Goal: Transaction & Acquisition: Purchase product/service

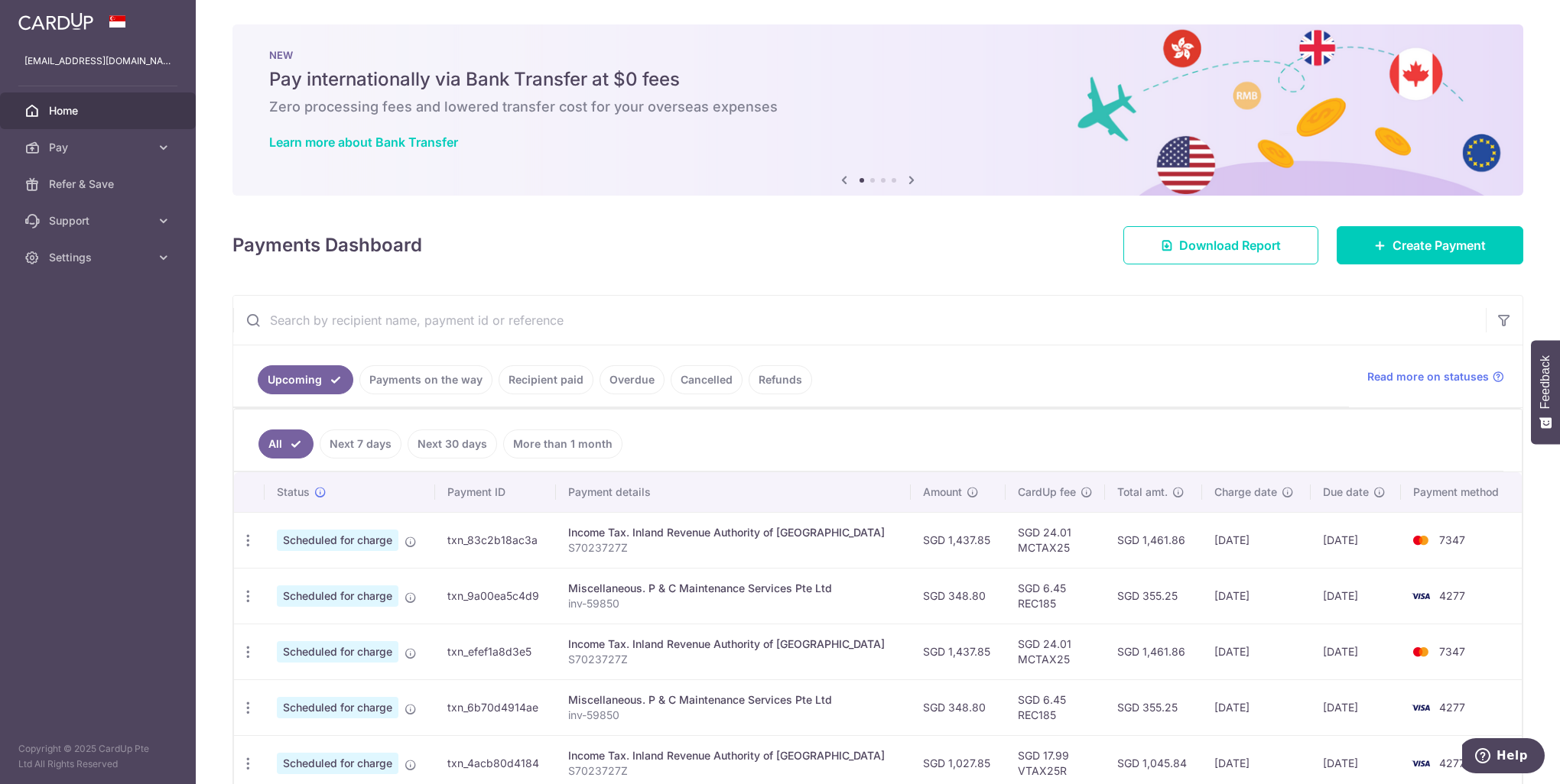
click at [419, 392] on link "Payments on the way" at bounding box center [425, 380] width 133 height 29
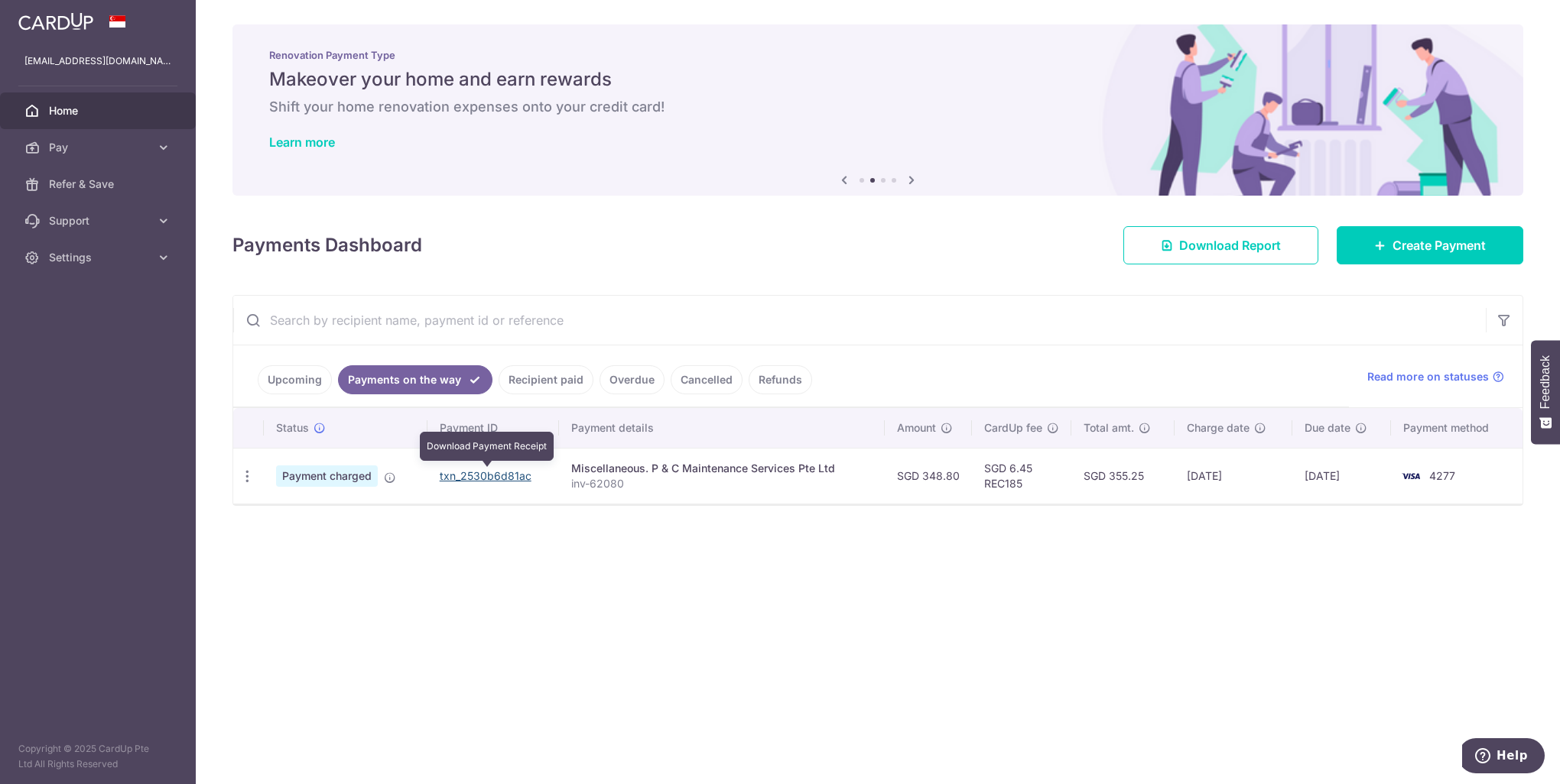
click at [486, 476] on link "txn_2530b6d81ac" at bounding box center [485, 476] width 92 height 13
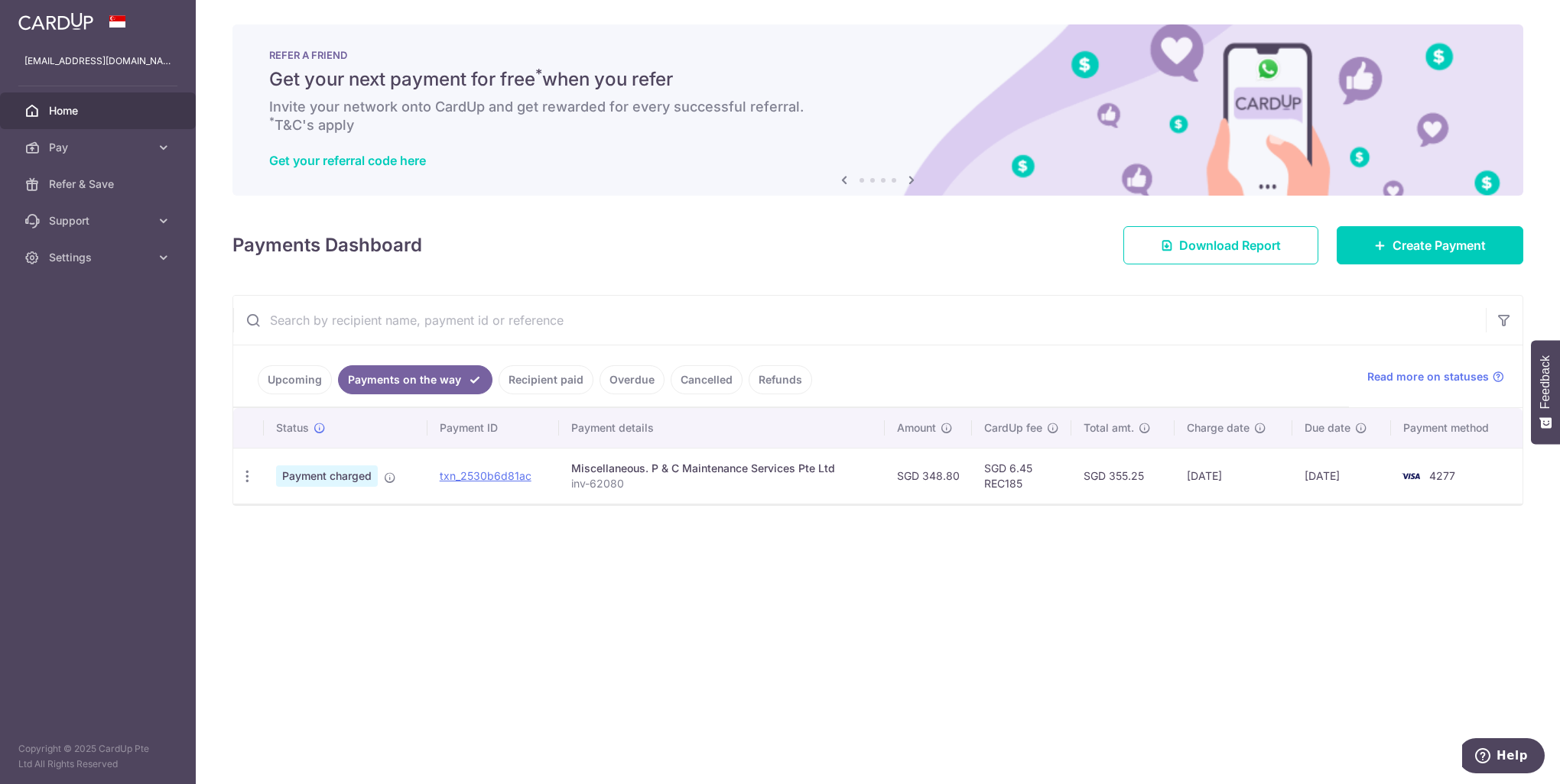
click at [756, 561] on div "× Pause Schedule Pause all future payments in this series Pause just this one p…" at bounding box center [878, 392] width 1364 height 784
click at [277, 381] on link "Upcoming" at bounding box center [294, 380] width 74 height 29
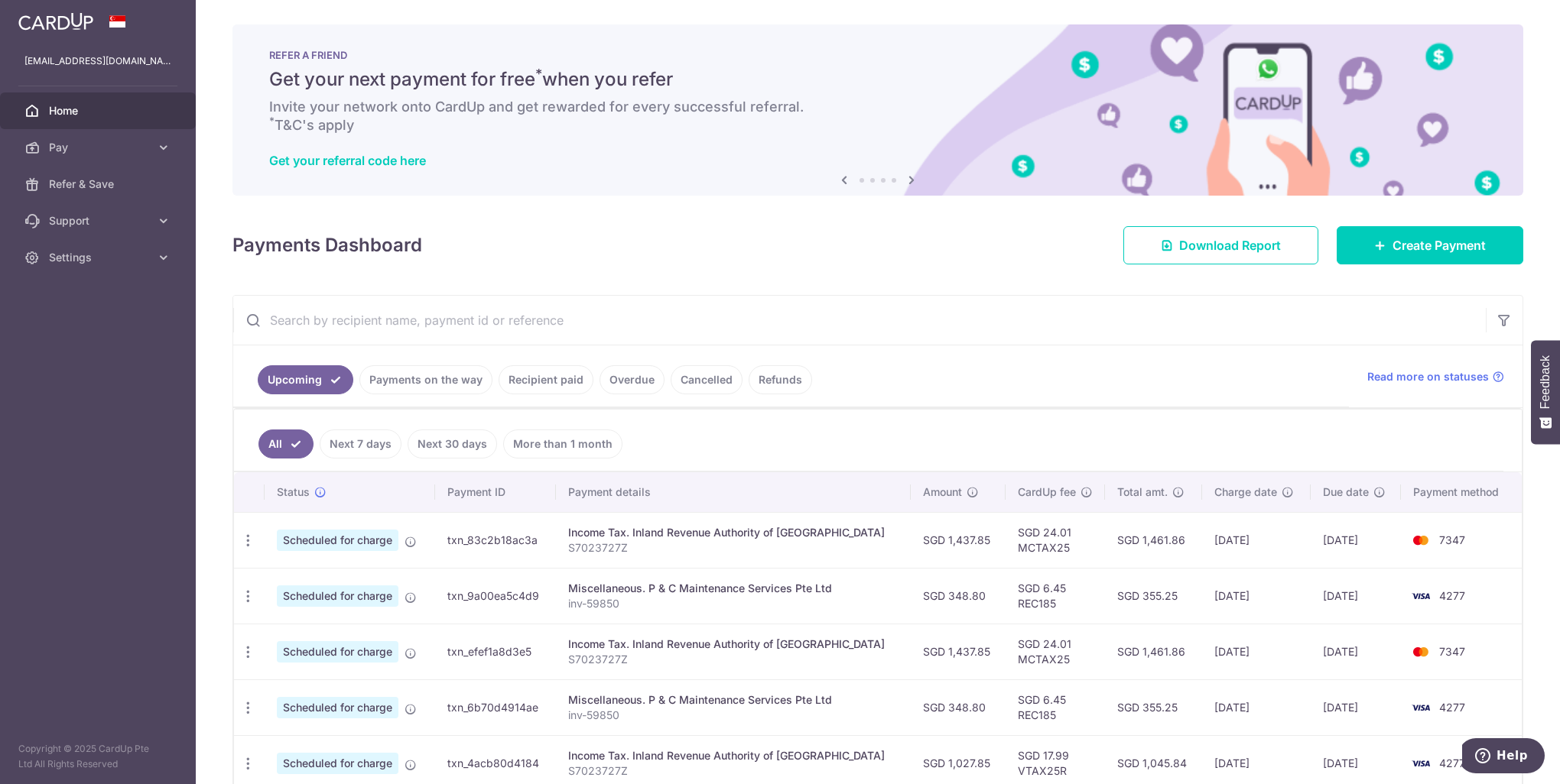
scroll to position [77, 0]
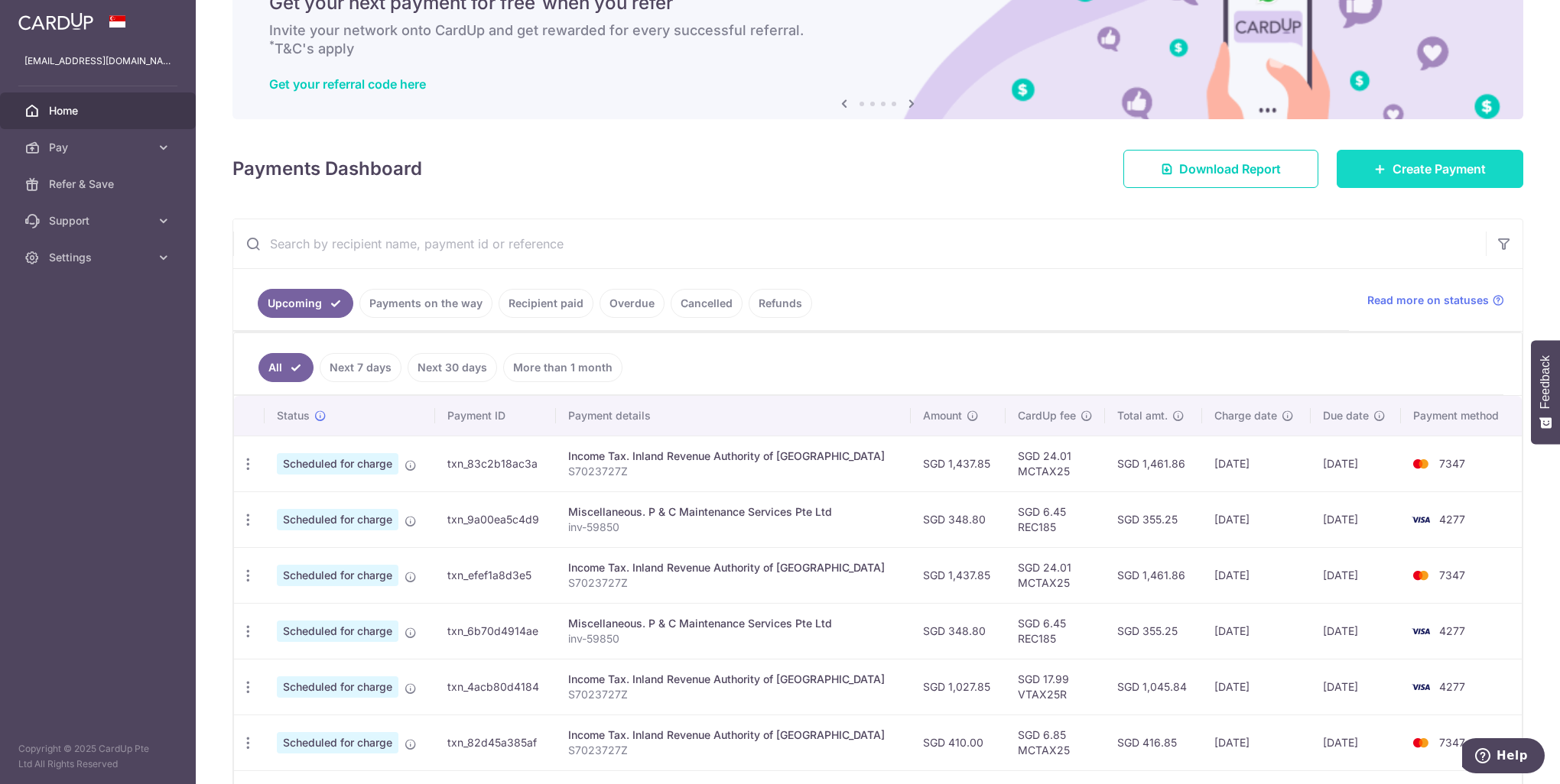
click at [1398, 161] on span "Create Payment" at bounding box center [1438, 169] width 94 height 18
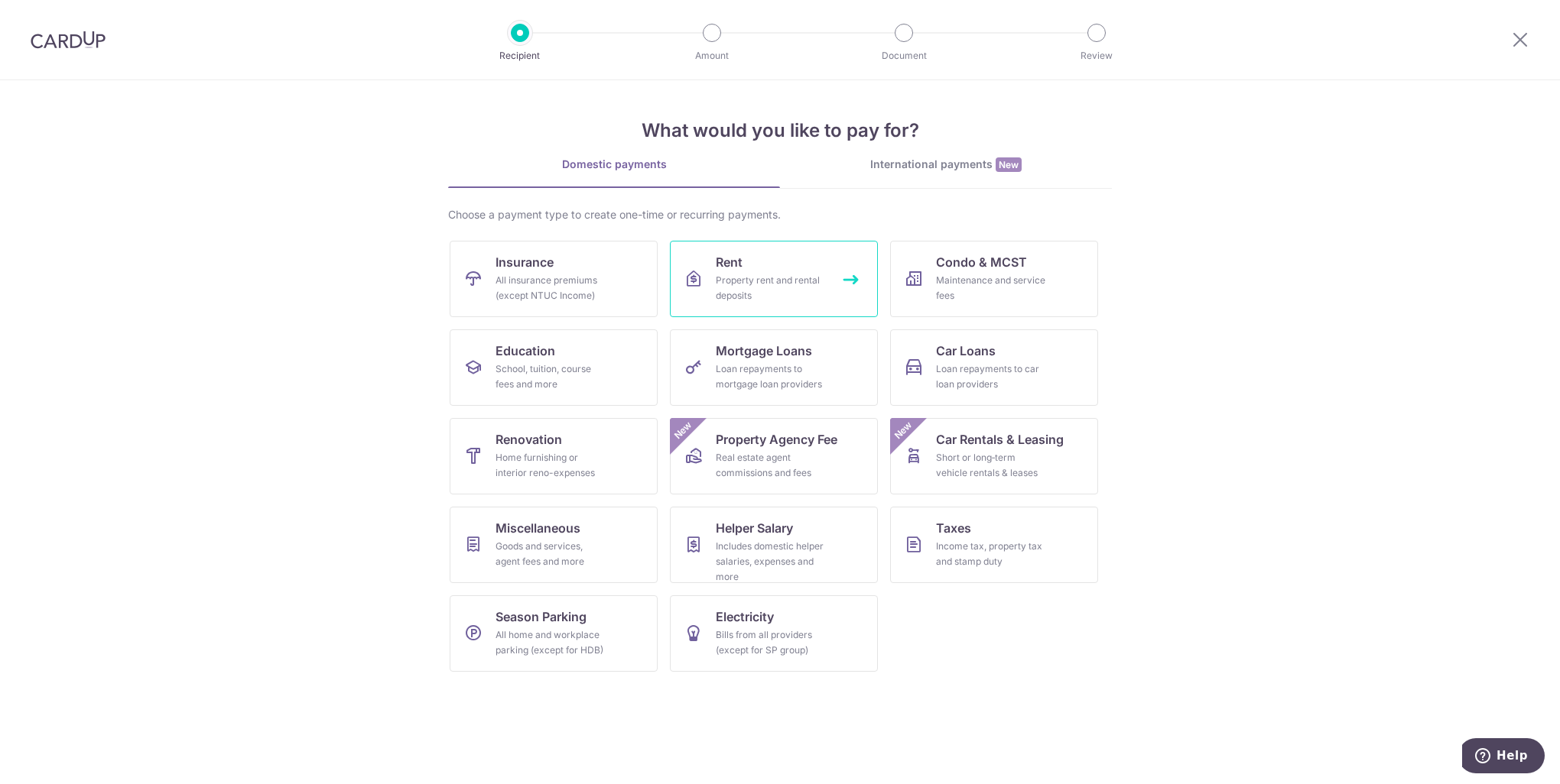
click at [718, 285] on div "Property rent and rental deposits" at bounding box center [771, 288] width 110 height 30
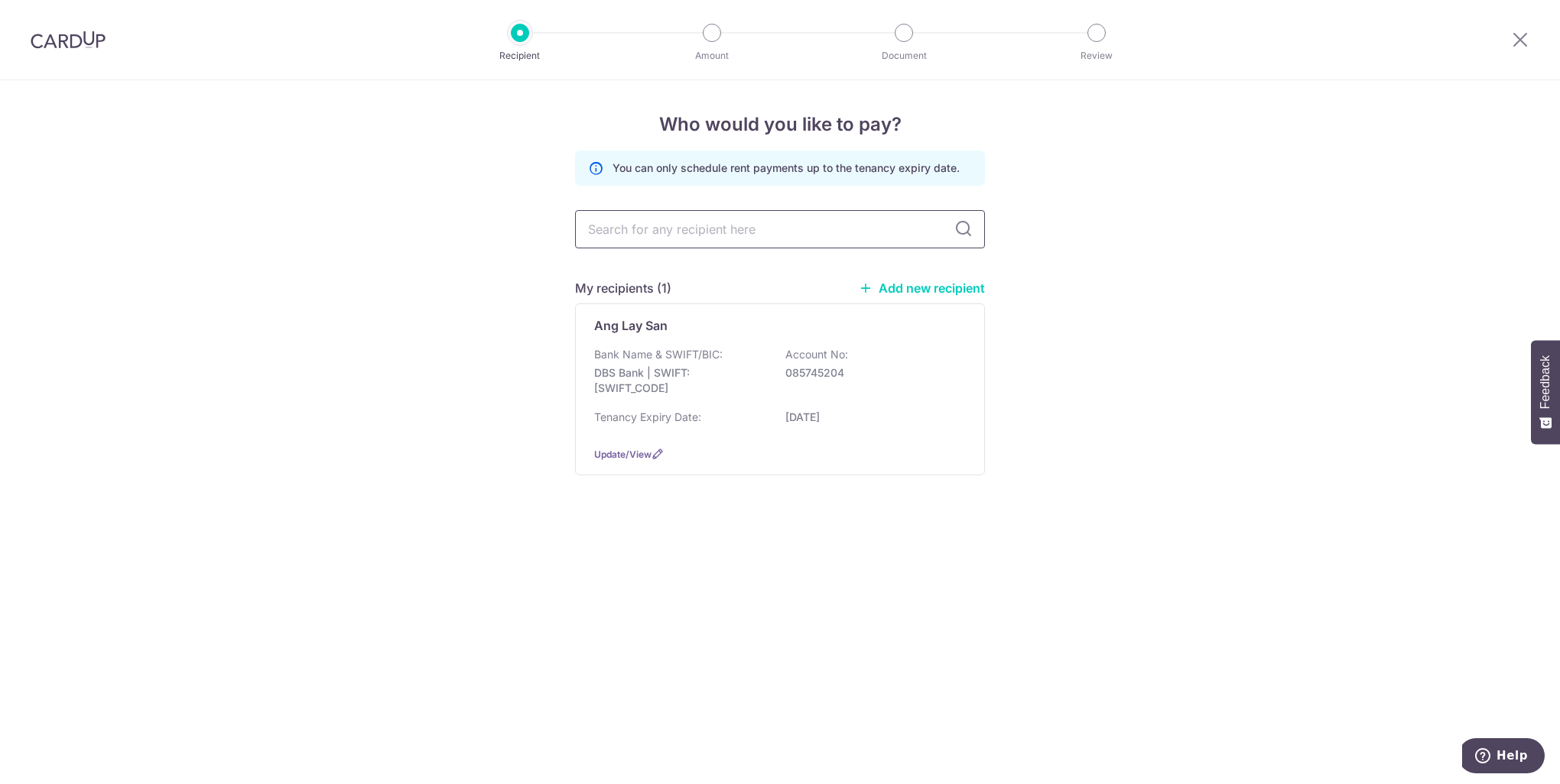
click at [683, 232] on input "text" at bounding box center [780, 229] width 410 height 38
click at [875, 227] on input "text" at bounding box center [780, 229] width 410 height 38
click at [632, 350] on p "Bank Name & SWIFT/BIC:" at bounding box center [658, 354] width 129 height 15
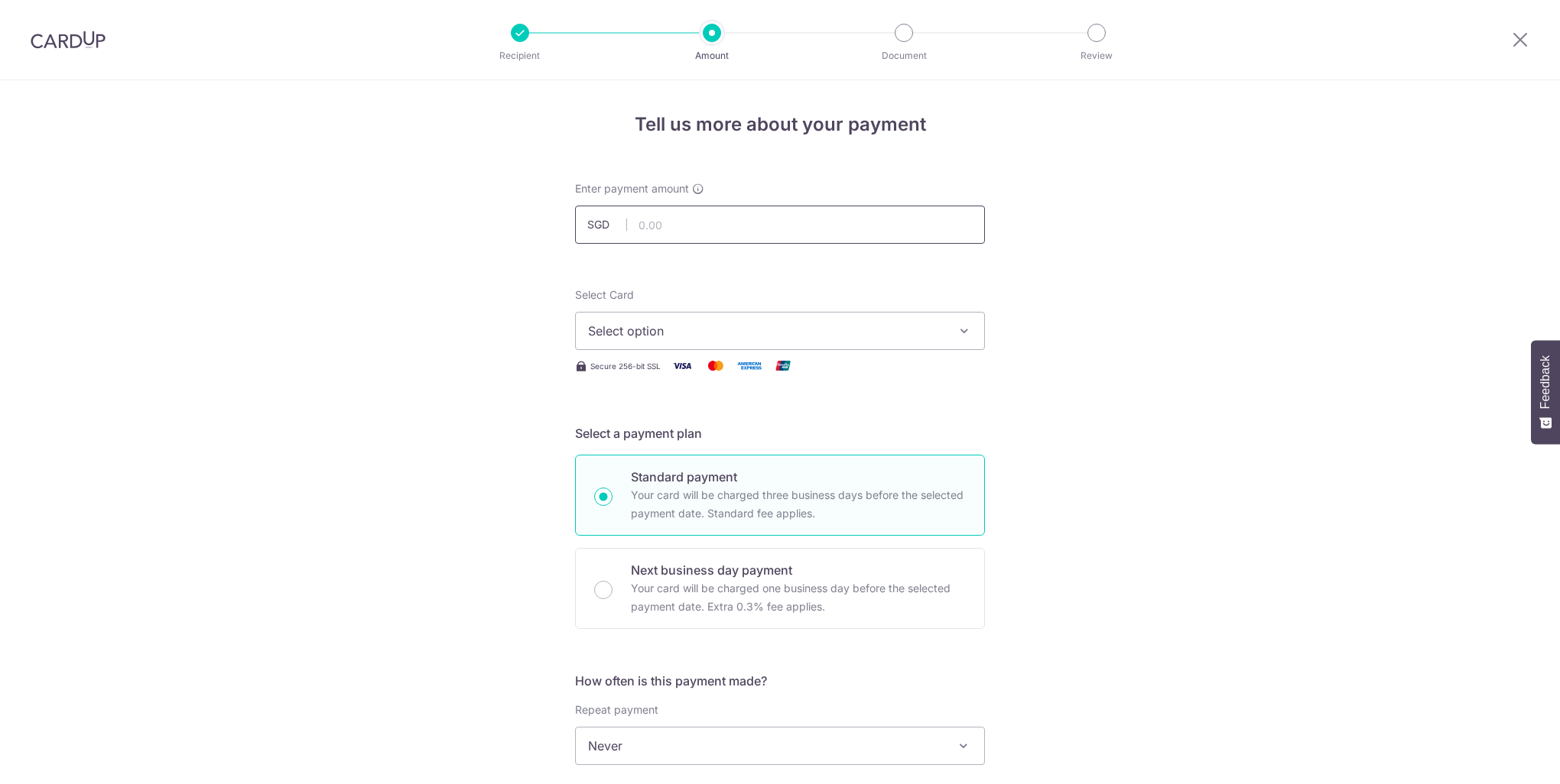
drag, startPoint x: 0, startPoint y: 0, endPoint x: 655, endPoint y: 234, distance: 695.5
click at [655, 234] on input "text" at bounding box center [780, 225] width 410 height 38
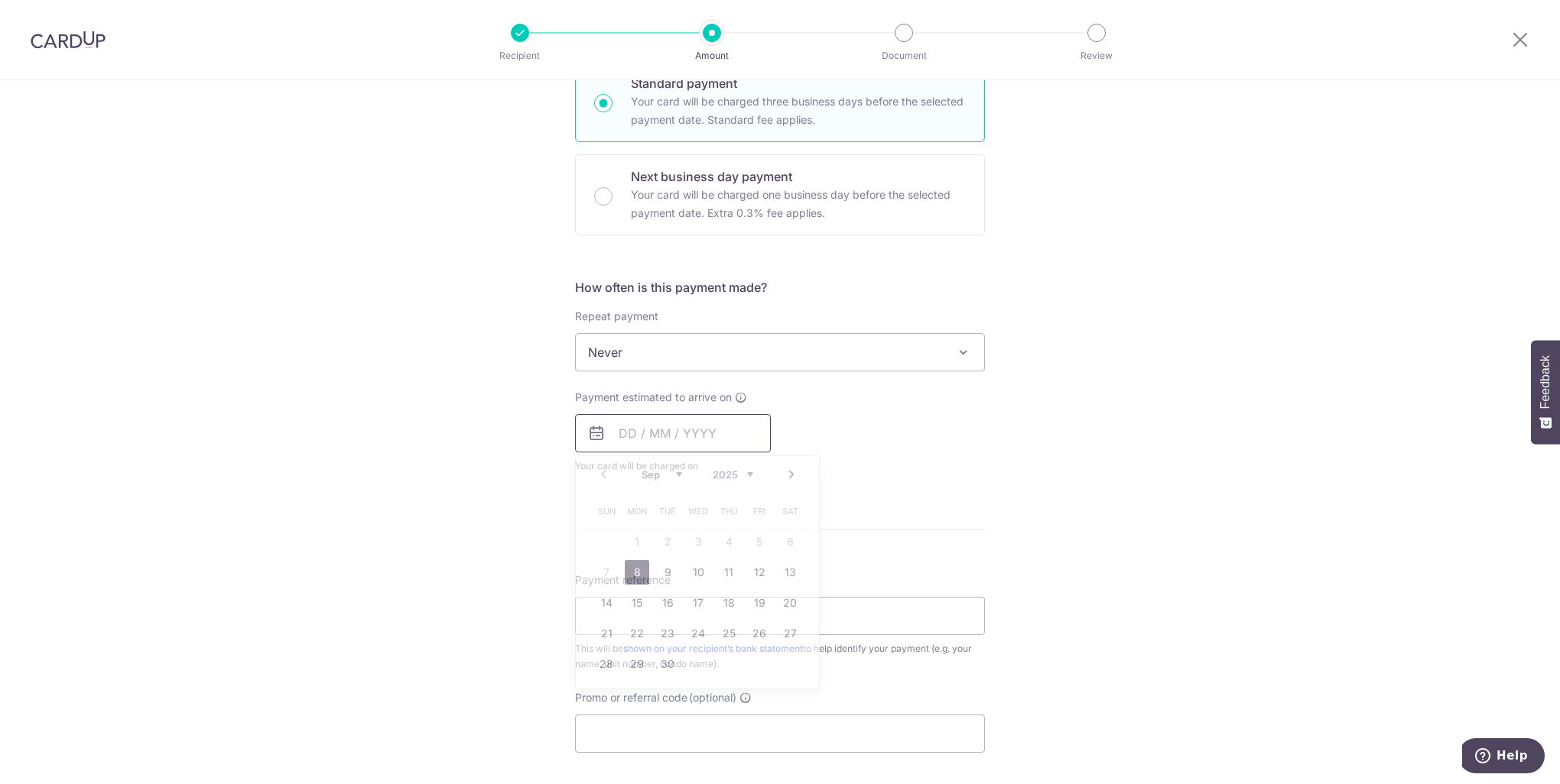
type input "1,000.00"
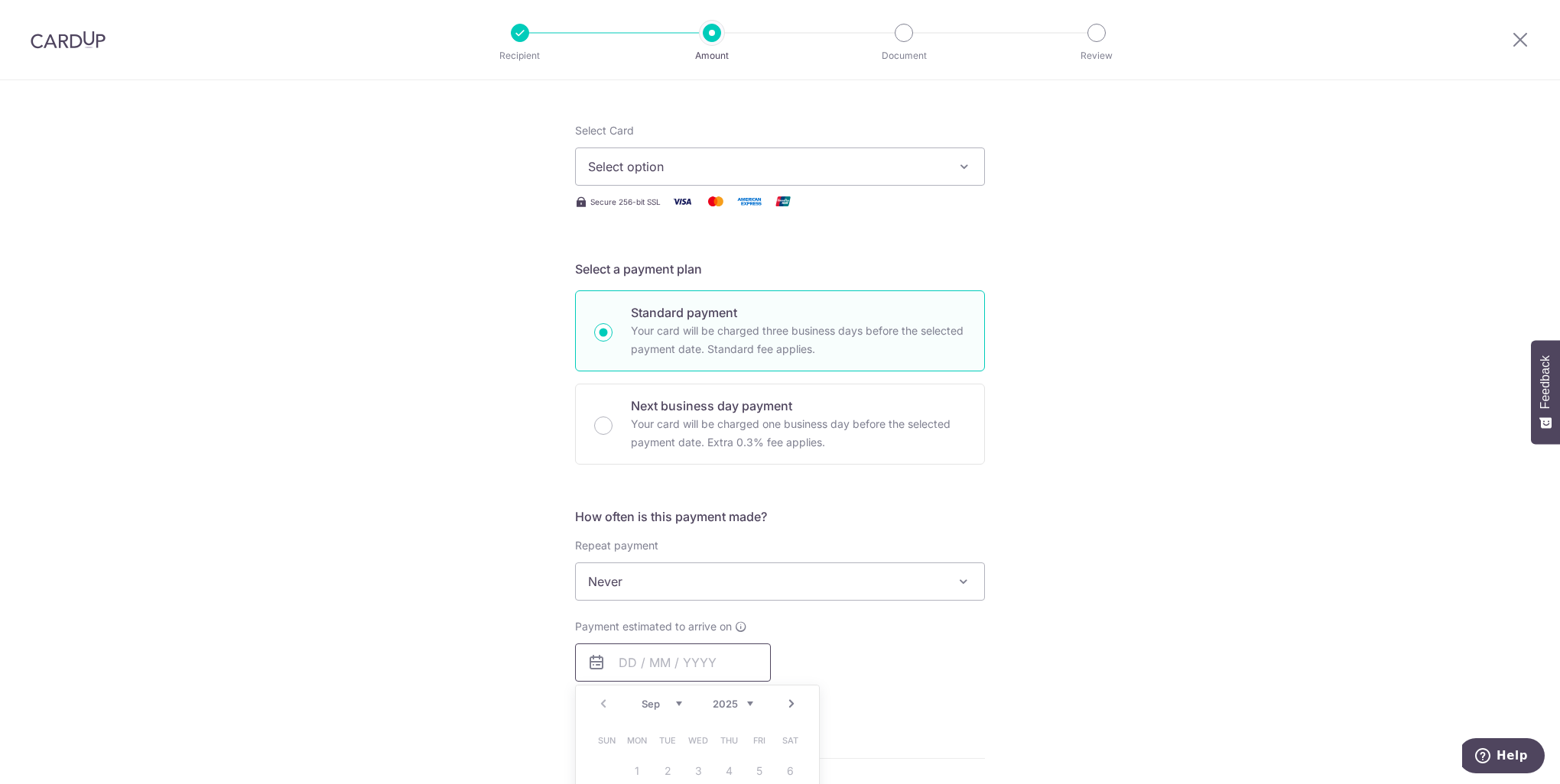
click at [719, 591] on span "Never" at bounding box center [780, 582] width 409 height 37
click at [477, 309] on div "Tell us more about your payment Enter payment amount SGD 1,000.00 1000.00 Selec…" at bounding box center [780, 607] width 1560 height 1383
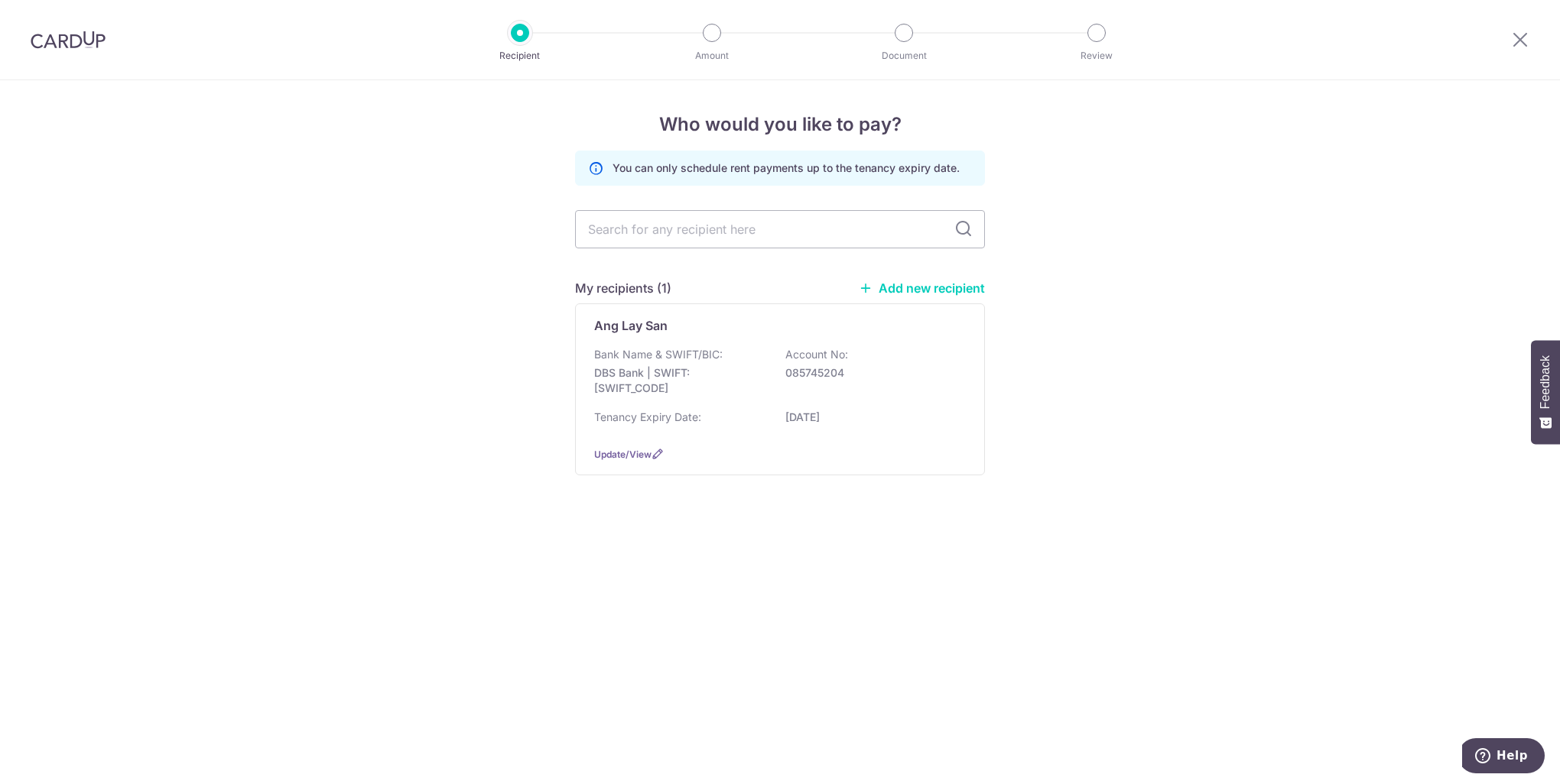
click at [87, 42] on img at bounding box center [68, 39] width 75 height 18
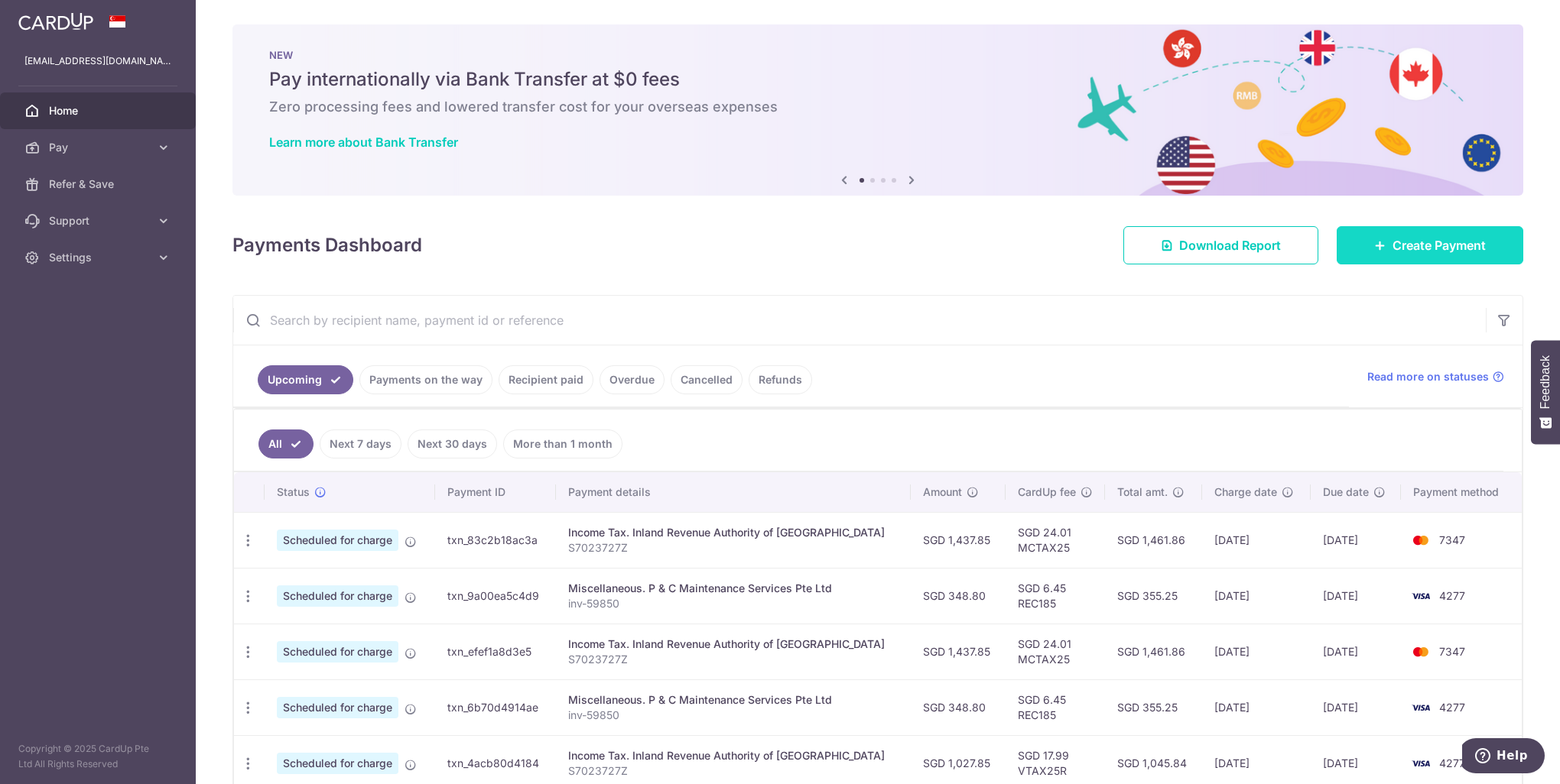
click at [1410, 231] on link "Create Payment" at bounding box center [1430, 245] width 186 height 38
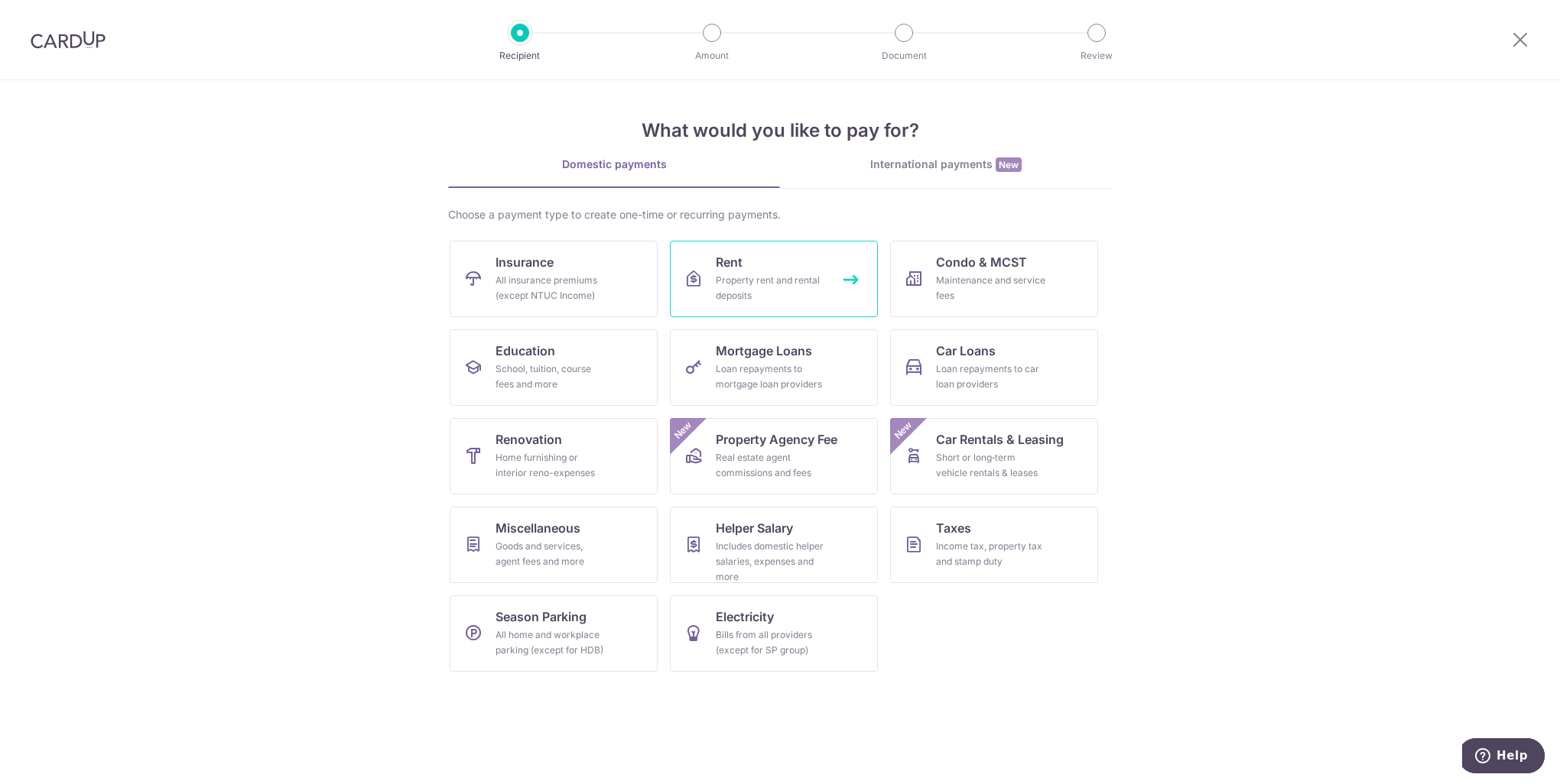
click at [749, 289] on div "Property rent and rental deposits" at bounding box center [771, 288] width 110 height 30
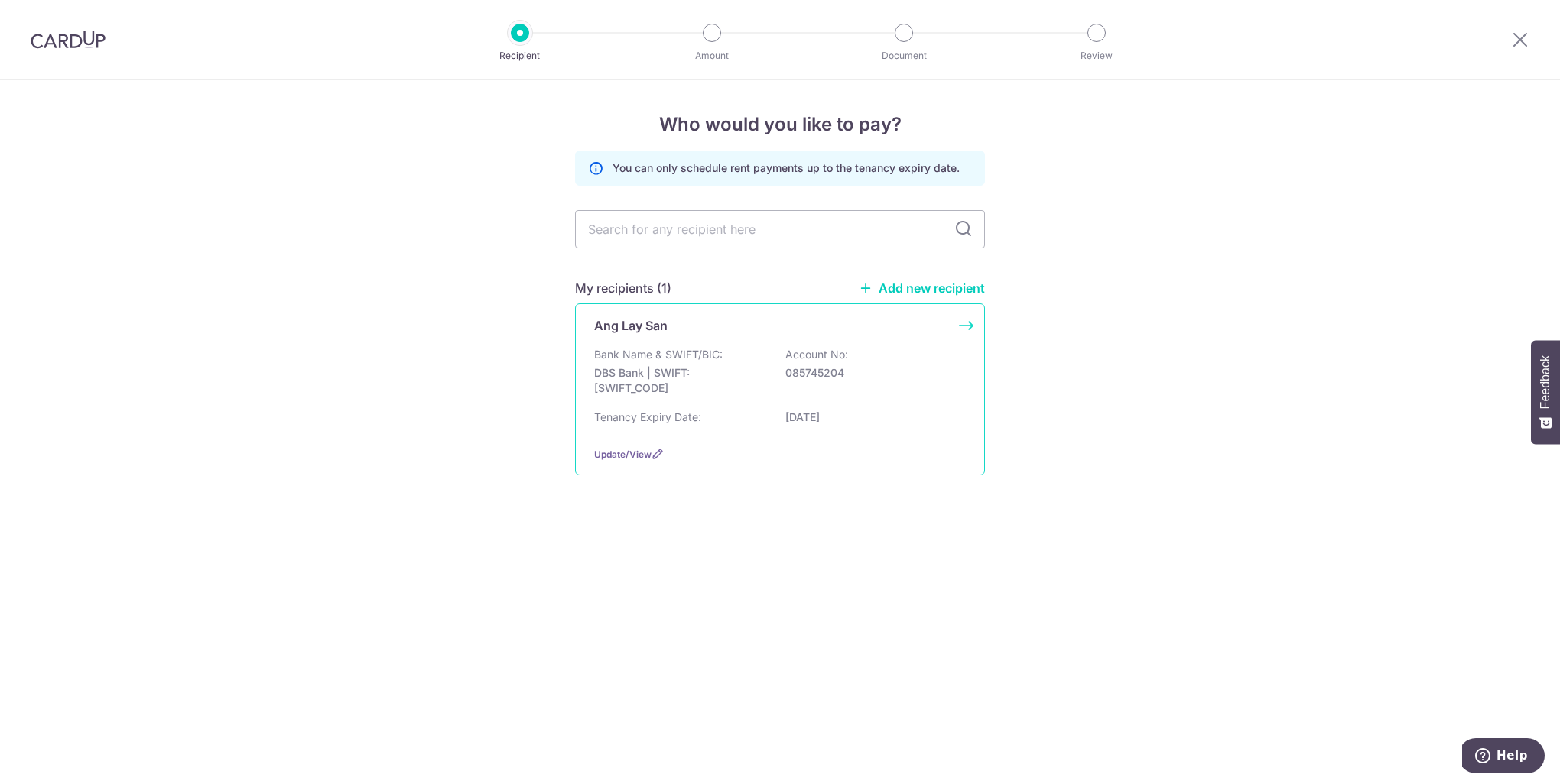
click at [639, 356] on p "Bank Name & SWIFT/BIC:" at bounding box center [658, 354] width 129 height 15
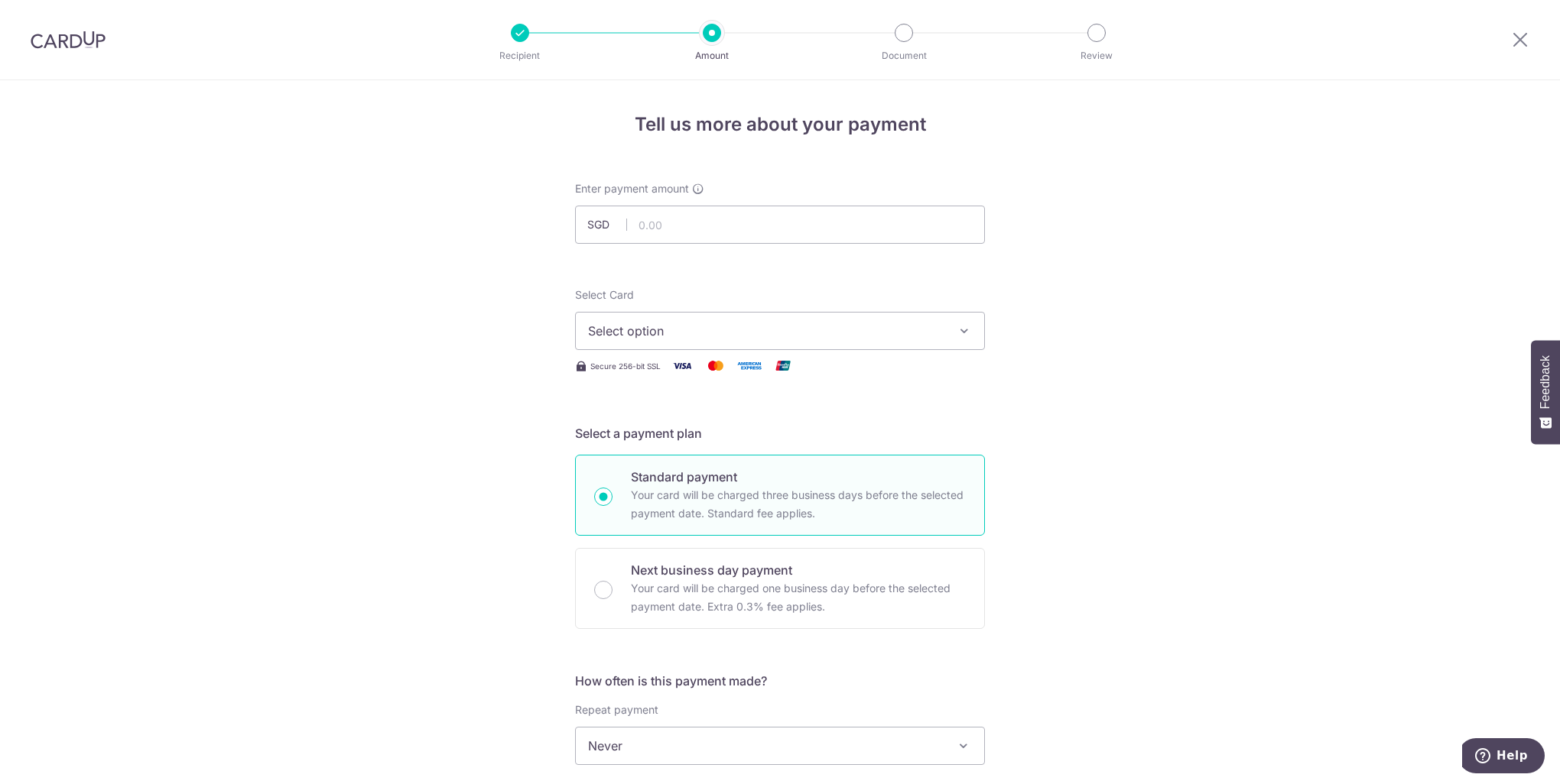
click at [1016, 367] on div "Tell us more about your payment Enter payment amount SGD Select Card Select opt…" at bounding box center [780, 771] width 1560 height 1383
click at [1017, 365] on div "Tell us more about your payment Enter payment amount SGD Select Card Select opt…" at bounding box center [780, 771] width 1560 height 1383
click at [1017, 366] on div "Tell us more about your payment Enter payment amount SGD Select Card Select opt…" at bounding box center [780, 771] width 1560 height 1383
click at [748, 218] on input "text" at bounding box center [780, 225] width 410 height 38
type input "1"
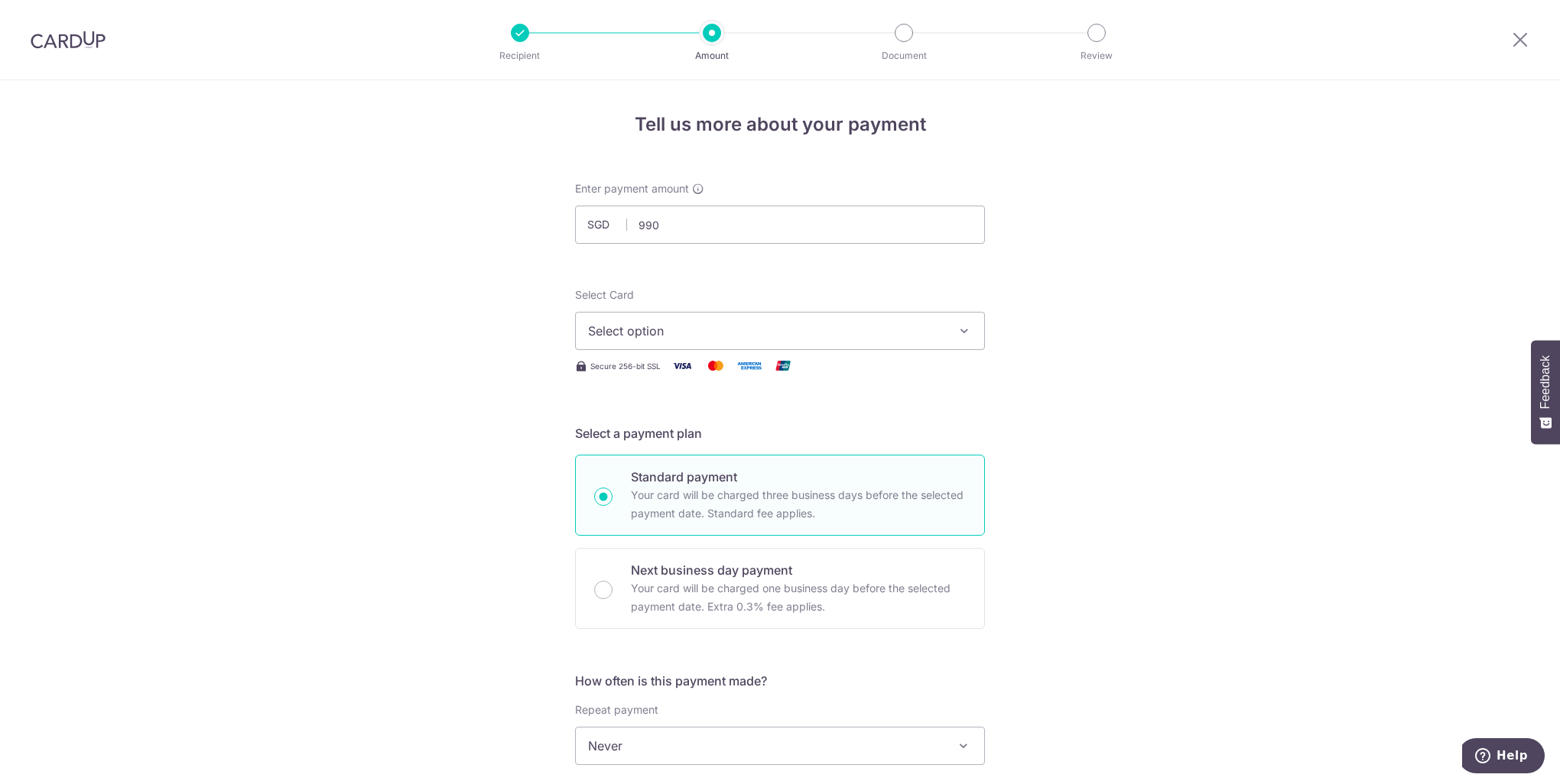
type input "990.00"
click at [918, 281] on form "Enter payment amount SGD 990.00 990.00 Select Card Select option Add credit car…" at bounding box center [780, 786] width 410 height 1210
click at [729, 322] on span "Select option" at bounding box center [766, 331] width 357 height 18
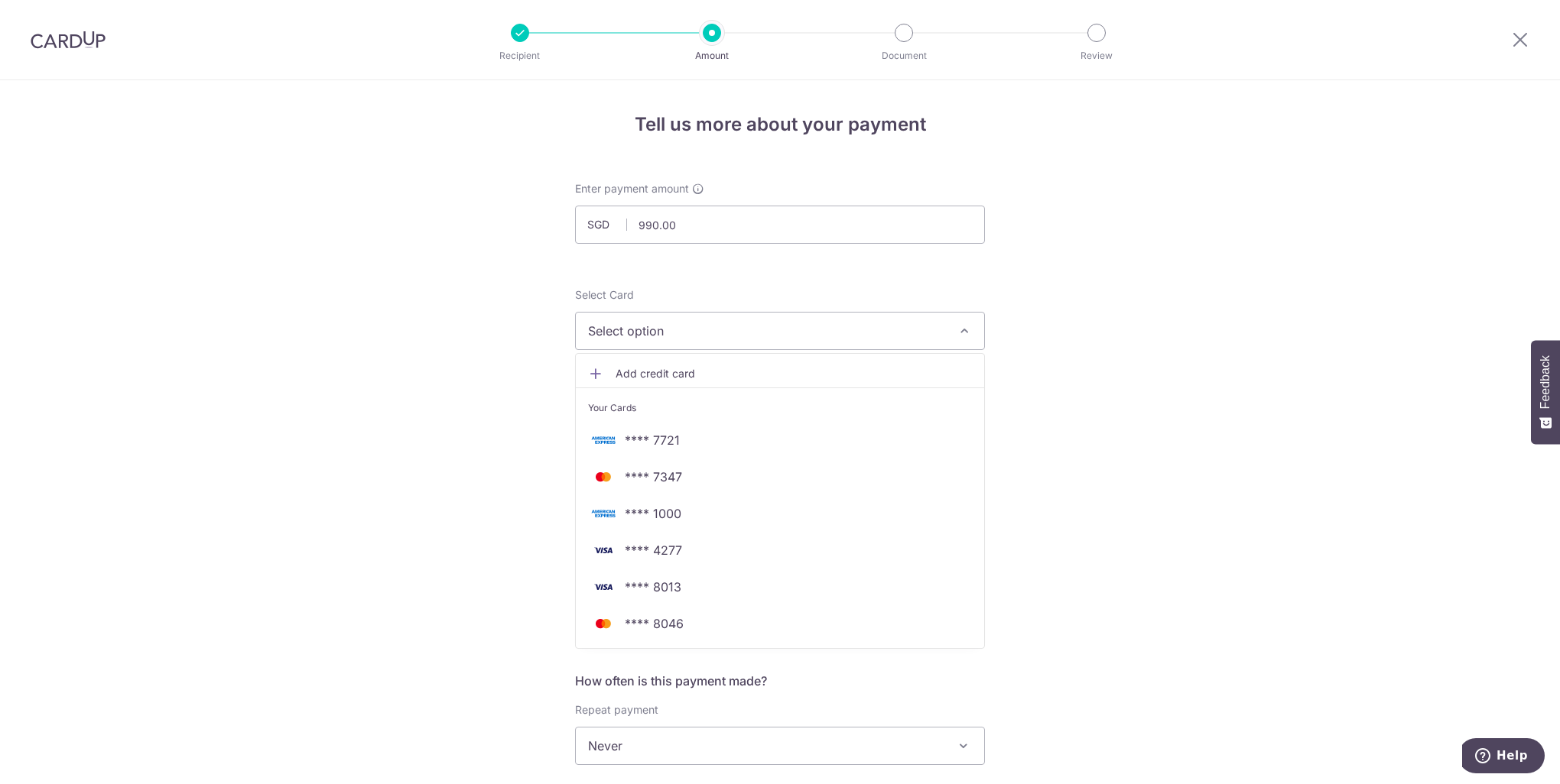
click at [634, 372] on span "Add credit card" at bounding box center [794, 373] width 357 height 15
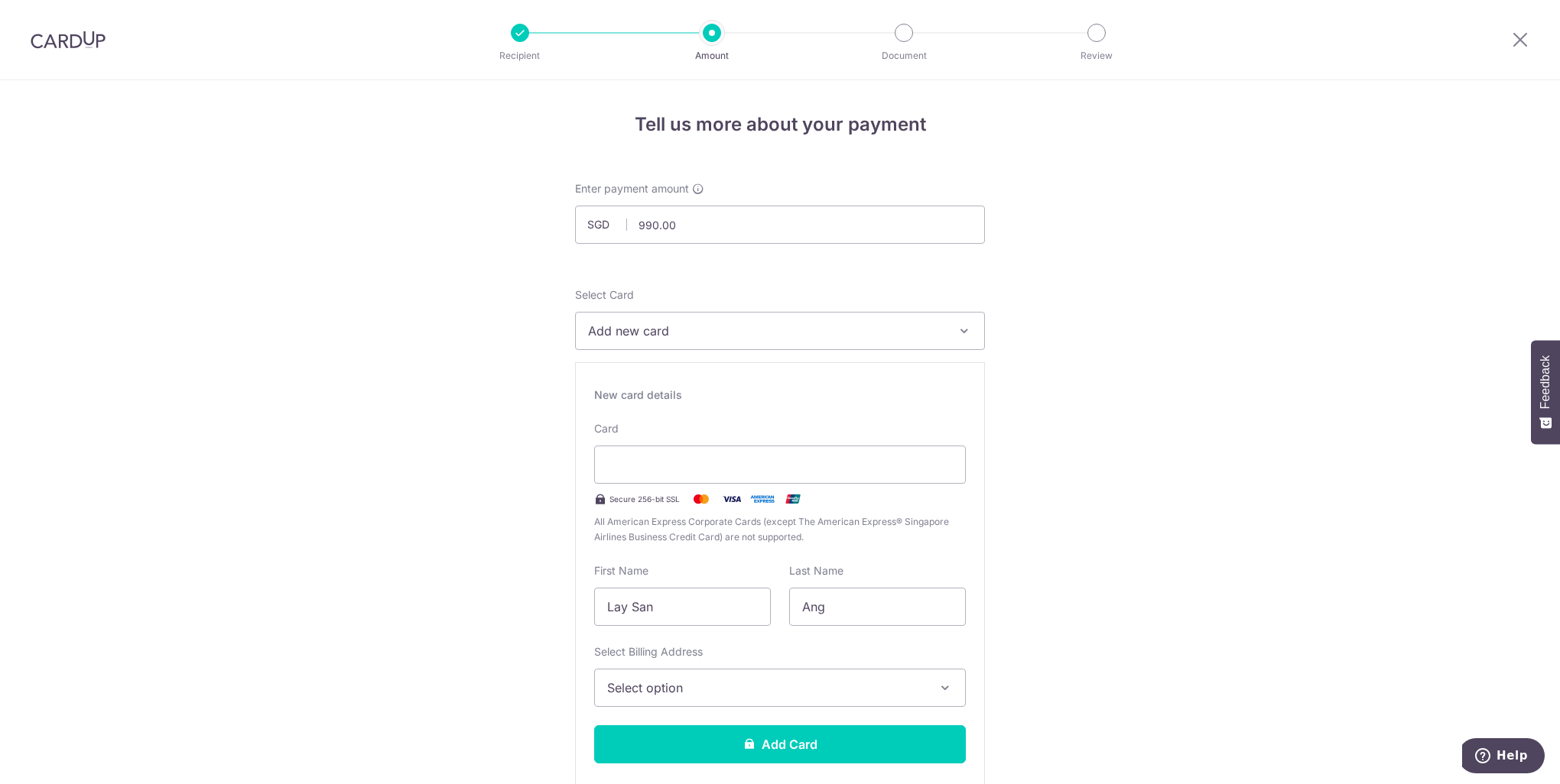
drag, startPoint x: 665, startPoint y: 607, endPoint x: 563, endPoint y: 607, distance: 102.0
type input "Kim chin"
type input "SOH"
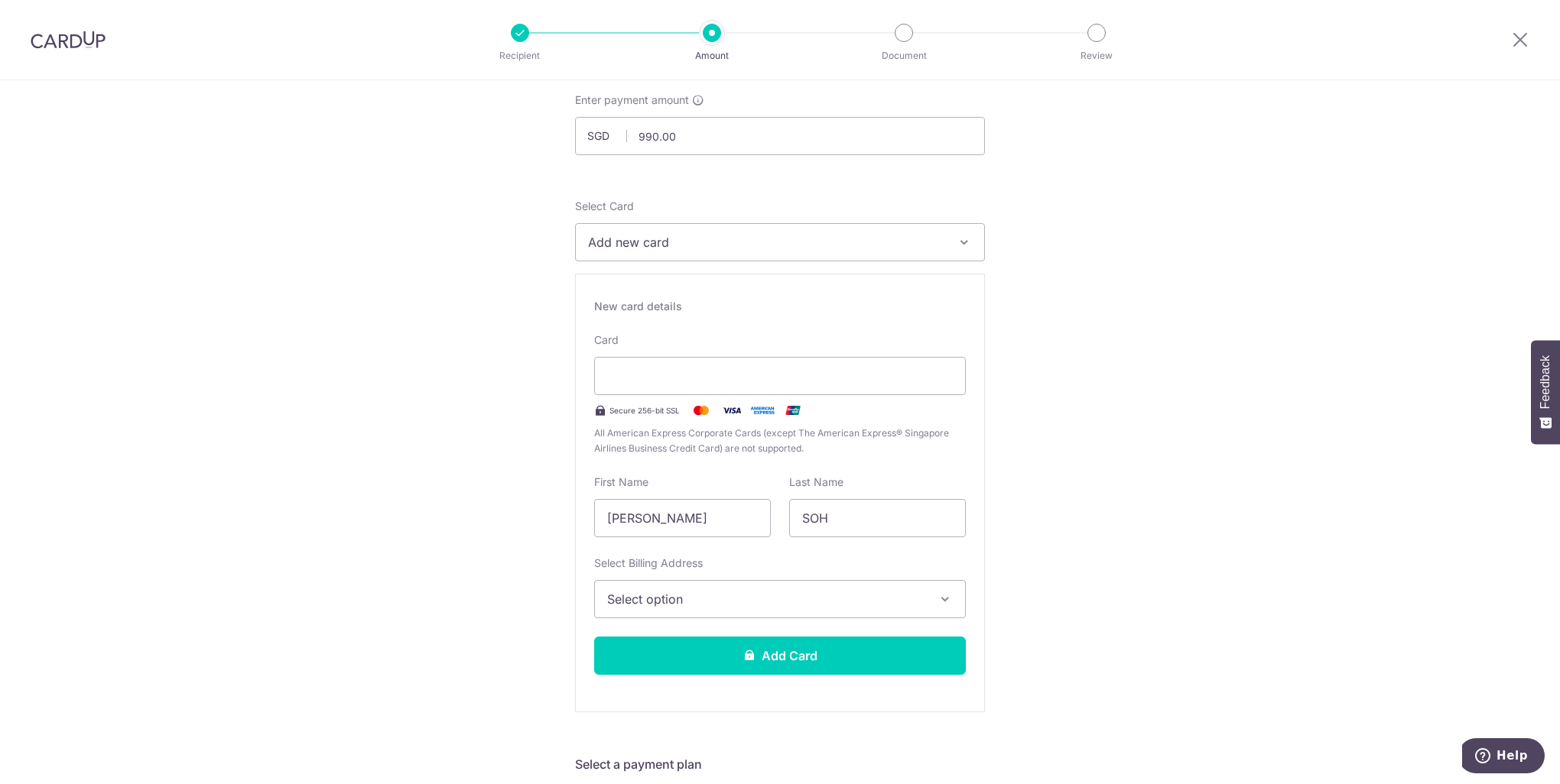
scroll to position [153, 0]
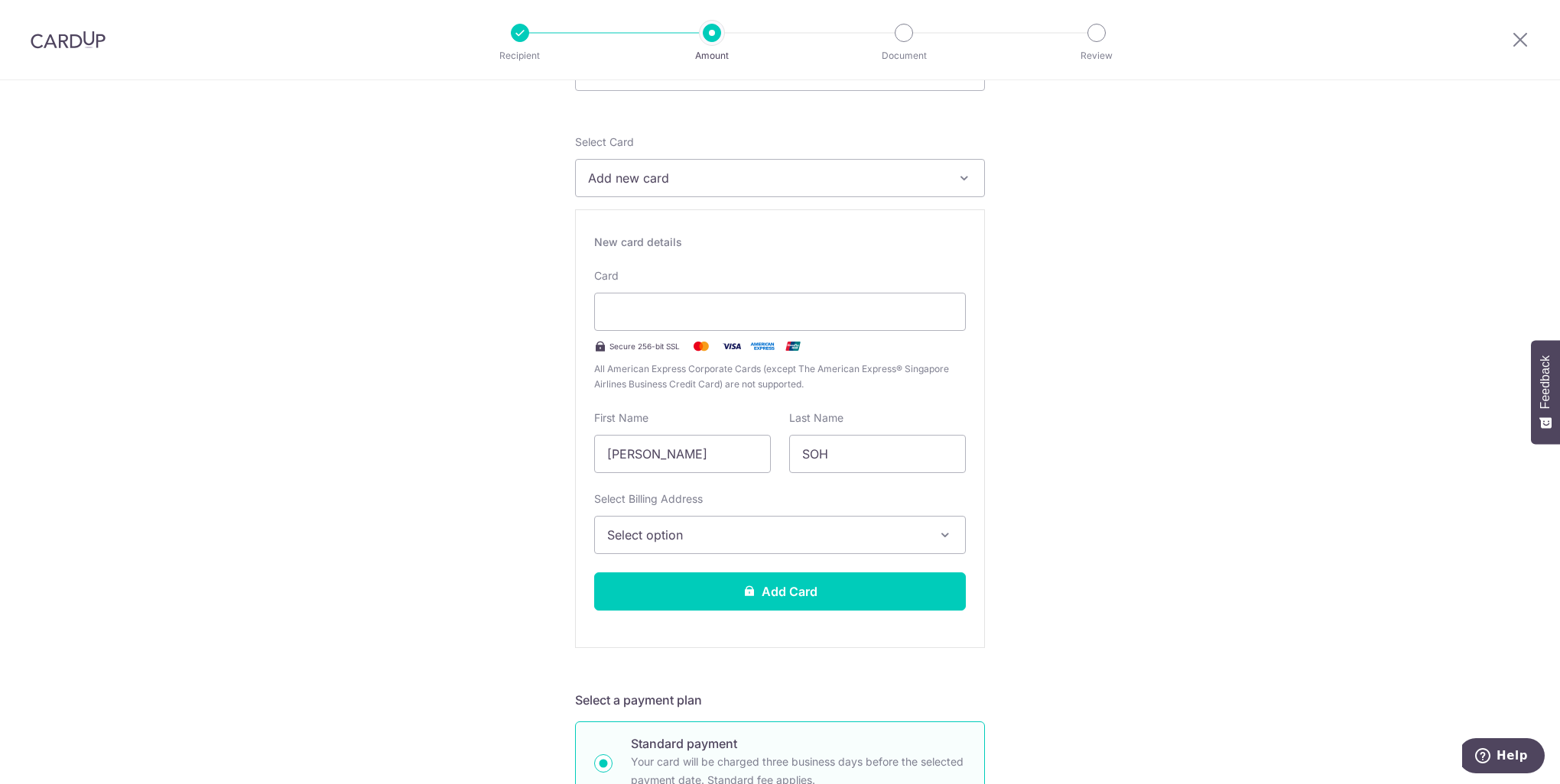
click at [916, 536] on span "Select option" at bounding box center [766, 535] width 318 height 18
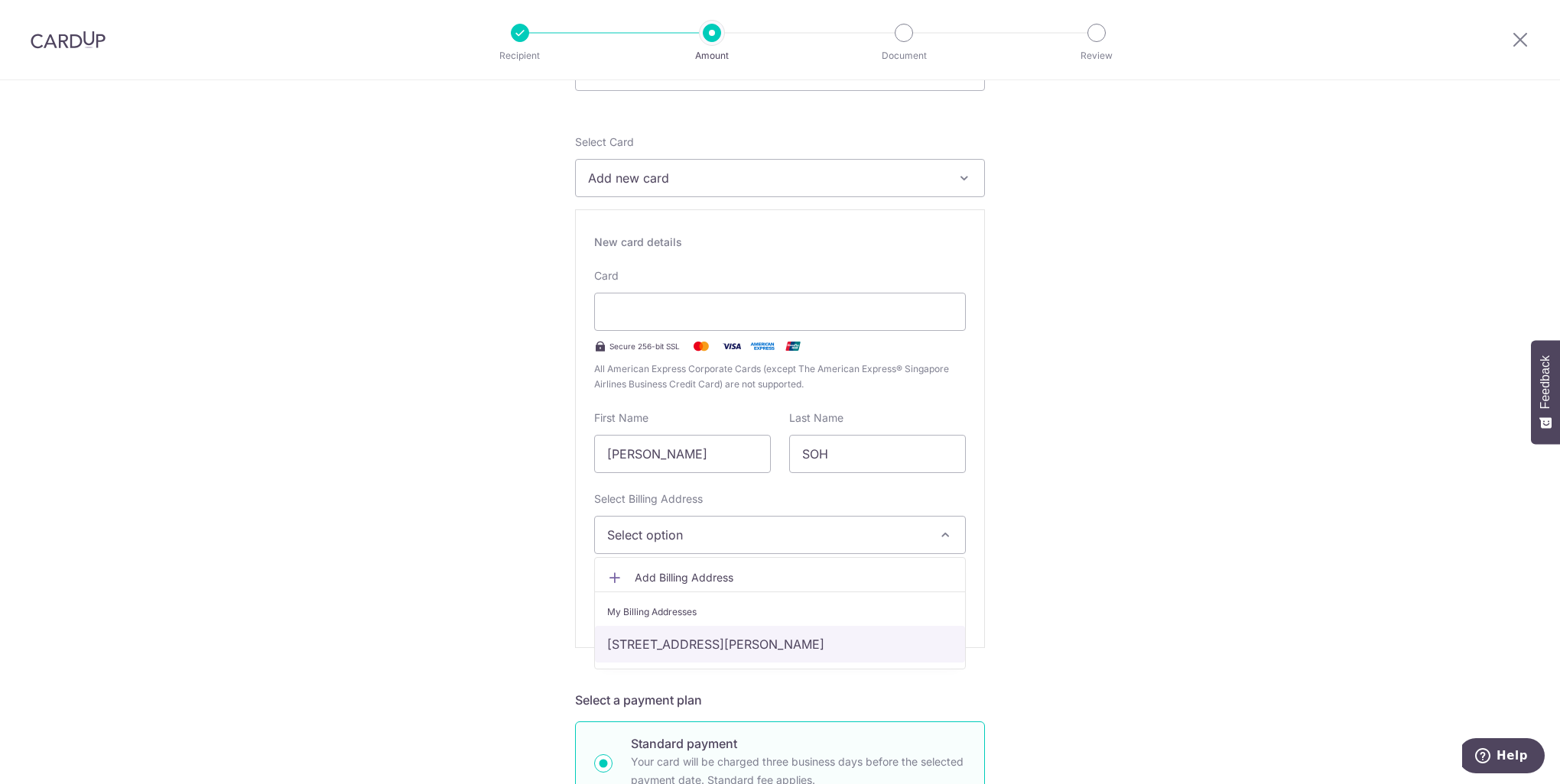
click at [817, 640] on link "[STREET_ADDRESS][PERSON_NAME]" at bounding box center [780, 644] width 370 height 37
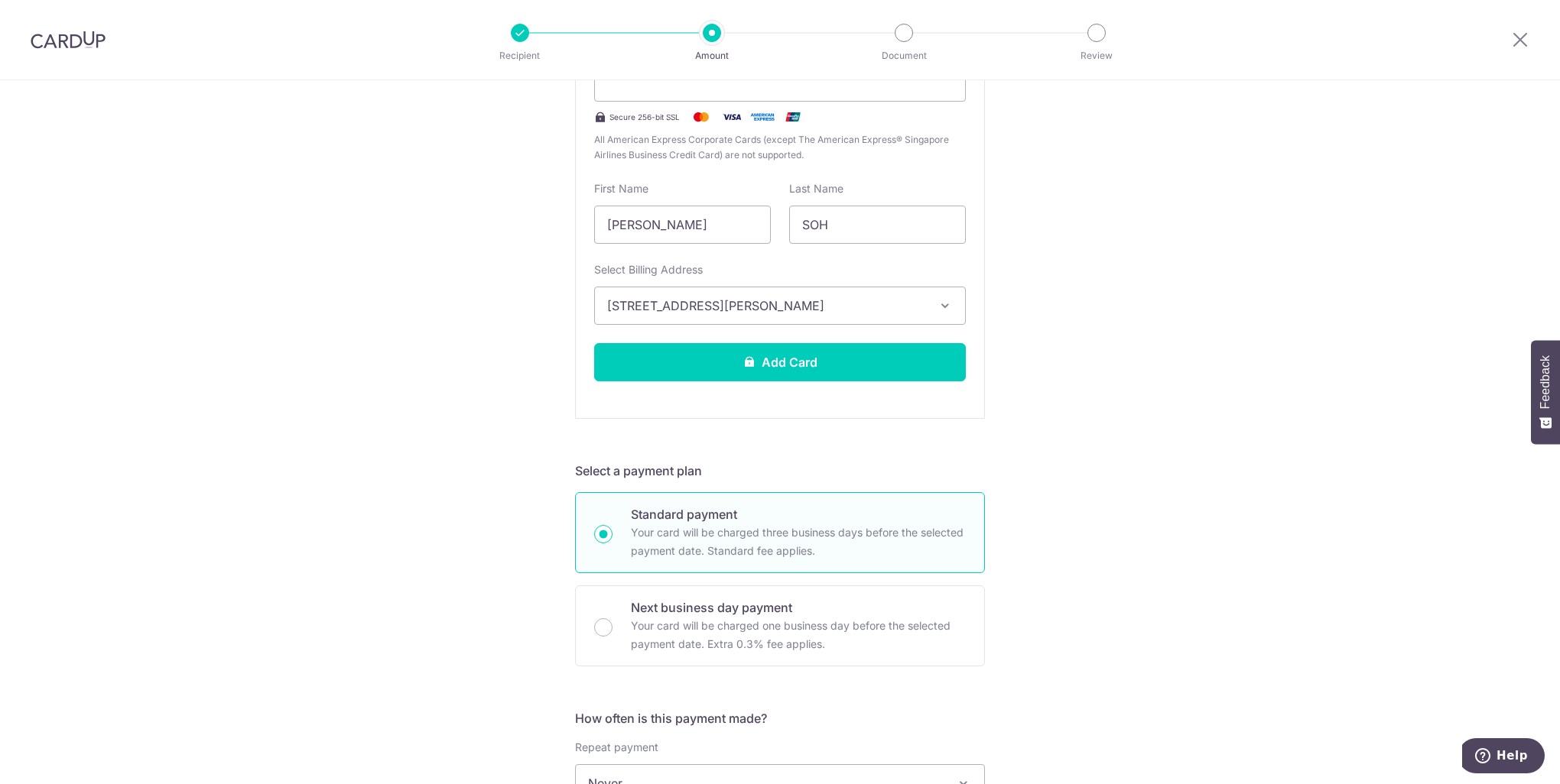
scroll to position [535, 0]
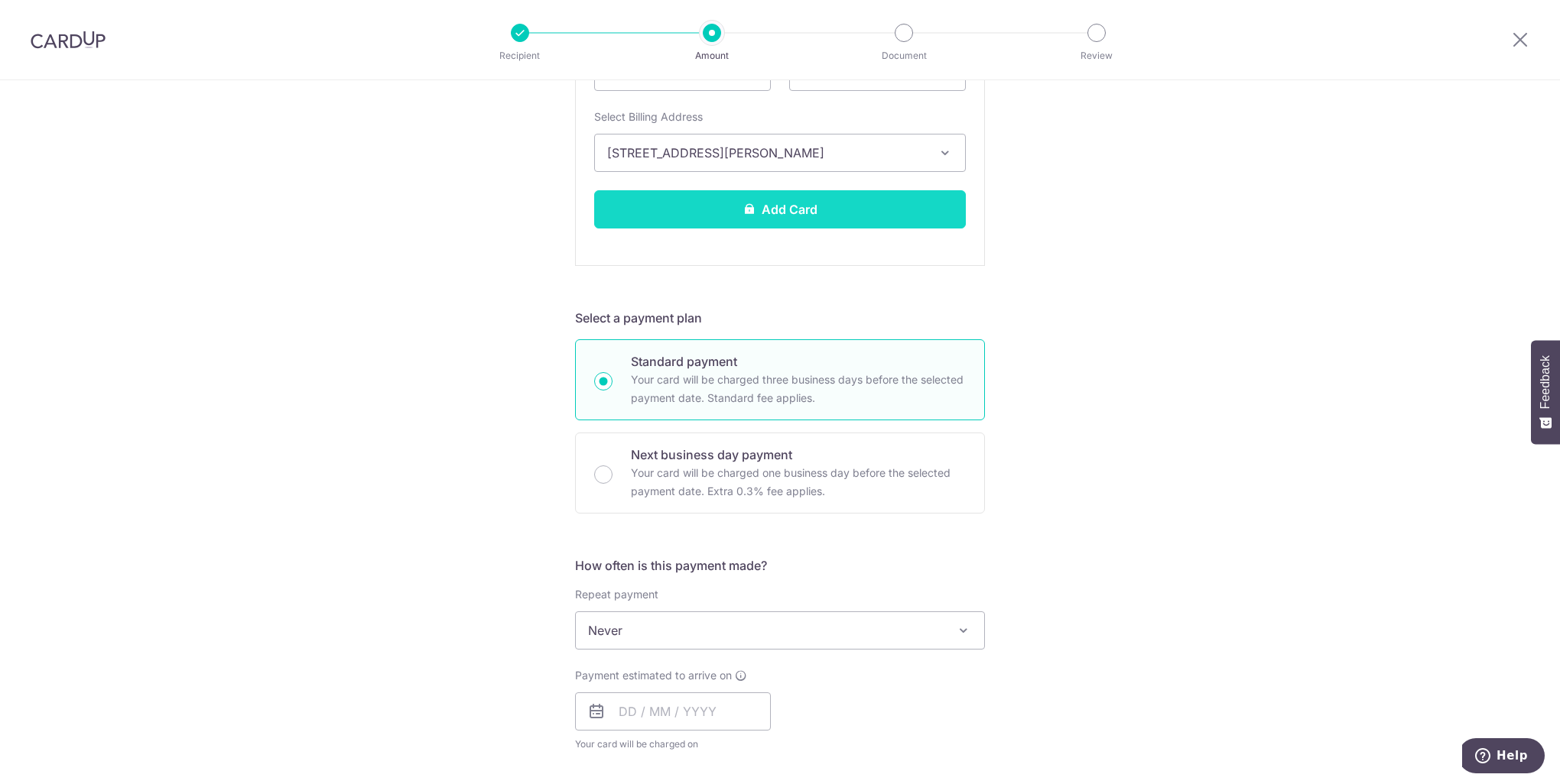
click at [761, 217] on button "Add Card" at bounding box center [780, 209] width 372 height 38
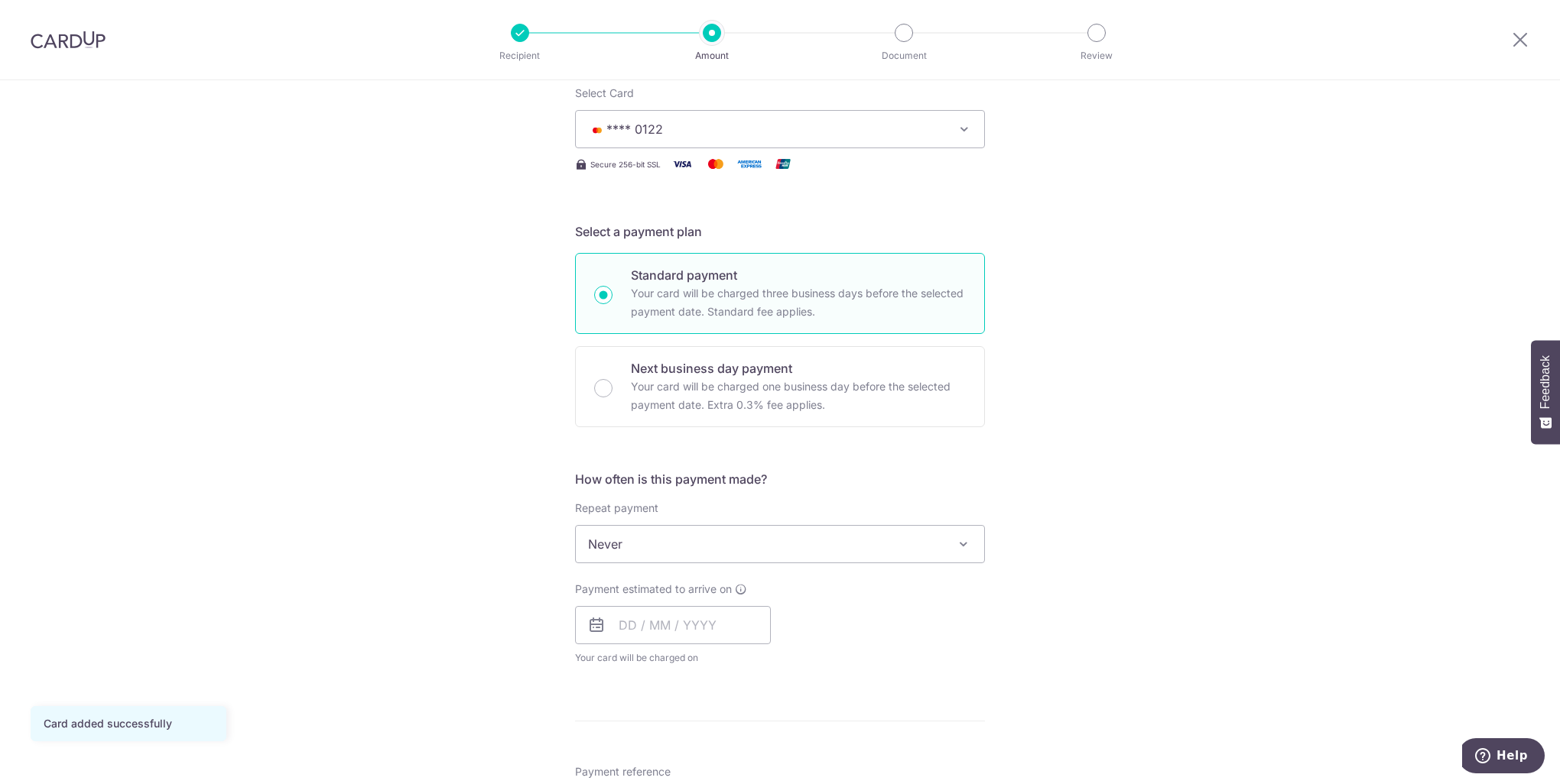
scroll to position [306, 0]
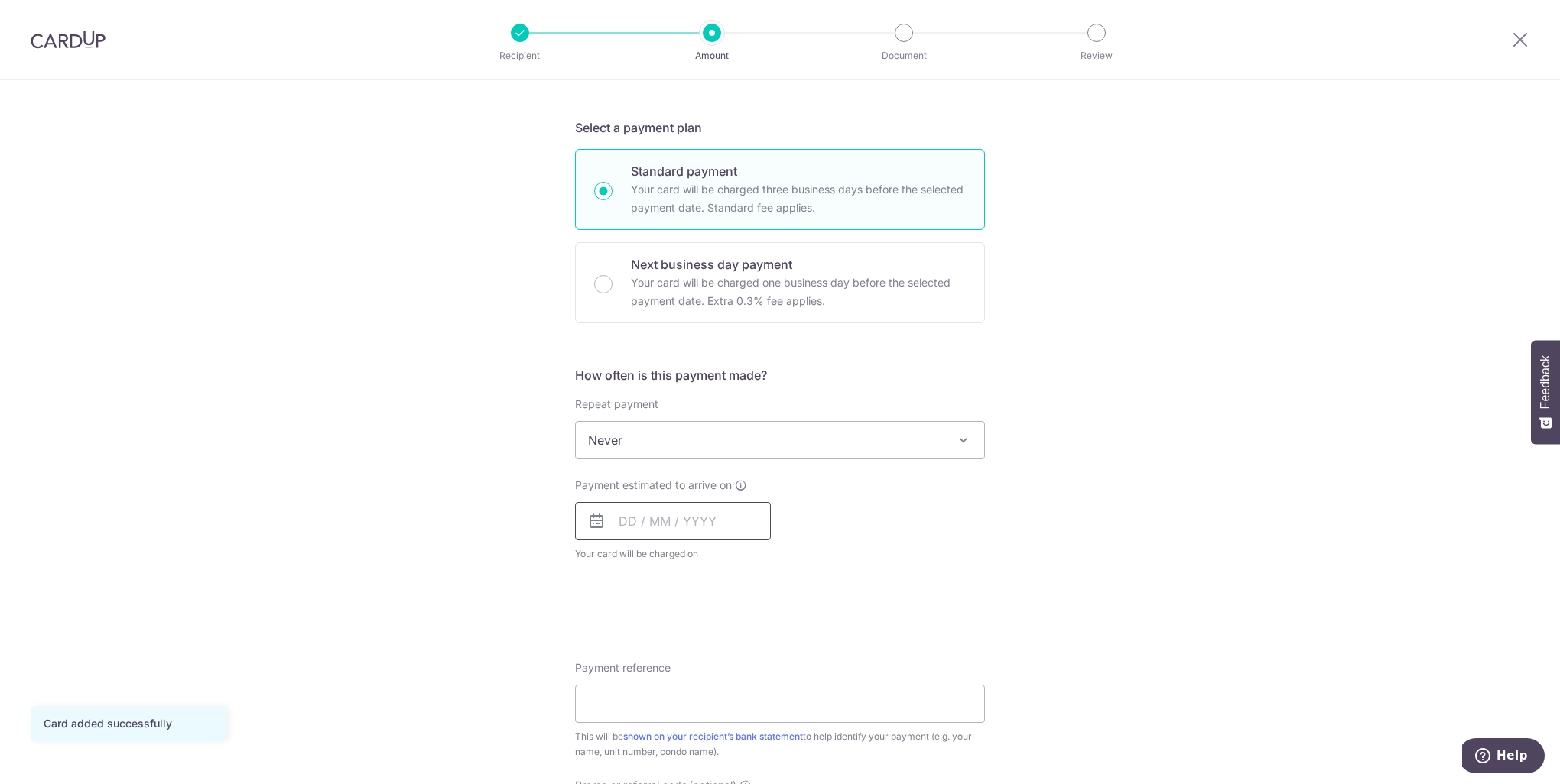
click at [651, 523] on input "text" at bounding box center [672, 521] width 196 height 38
click at [759, 662] on link "12" at bounding box center [759, 660] width 25 height 25
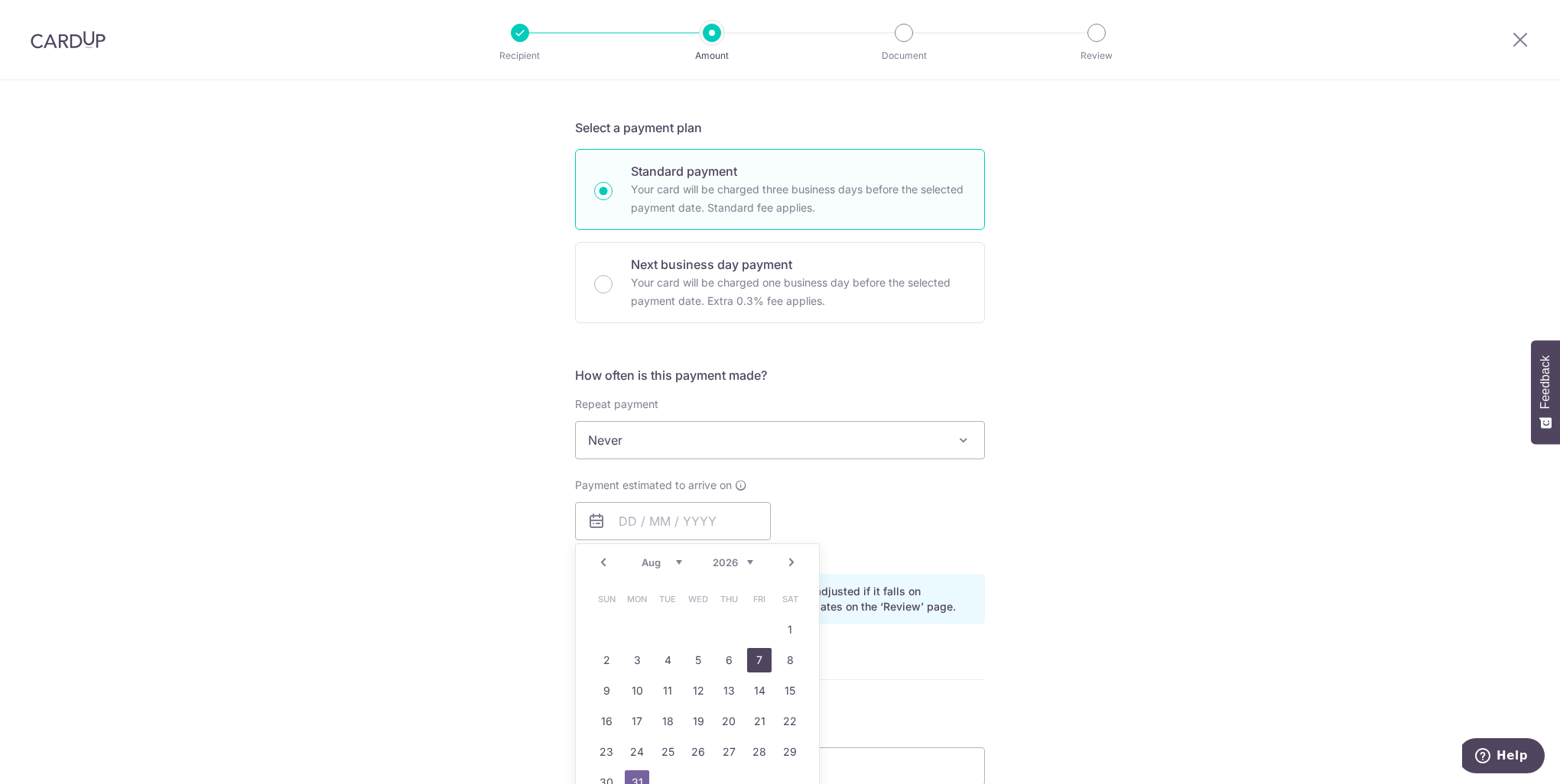
type input "12/09/2025"
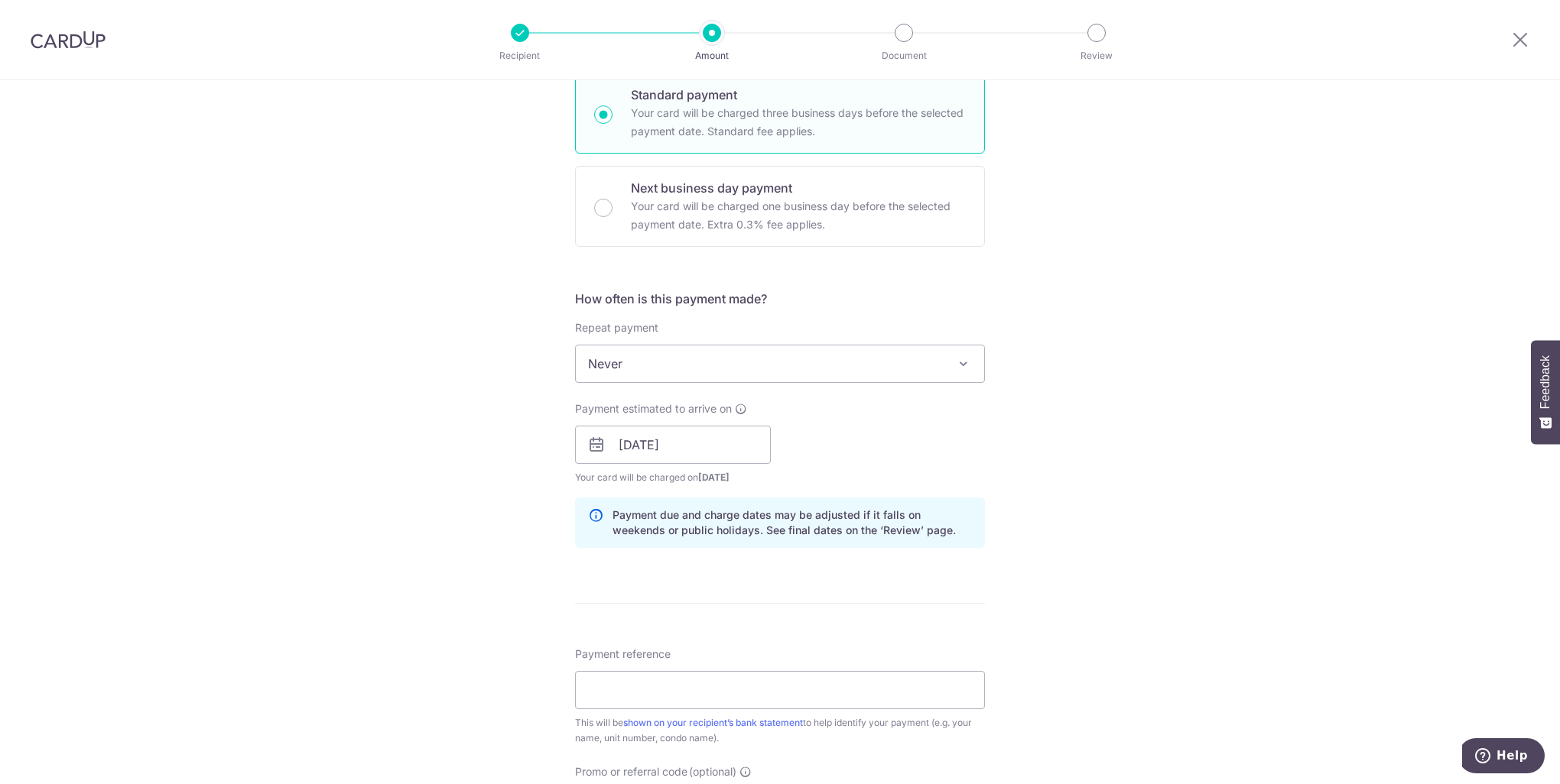
scroll to position [459, 0]
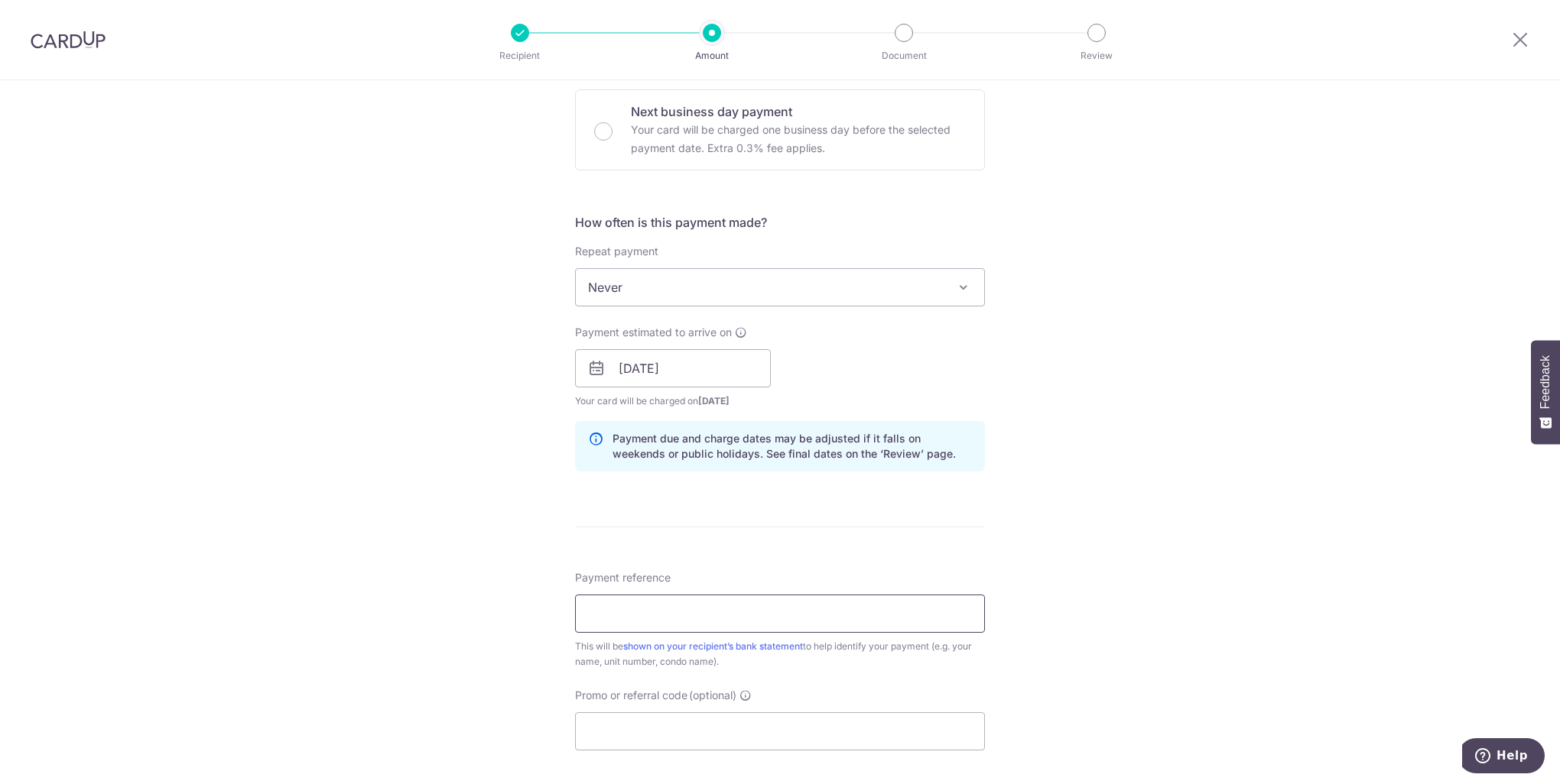
click at [688, 610] on input "Payment reference" at bounding box center [780, 614] width 410 height 38
click at [945, 549] on form "Enter payment amount SGD 990.00 990.00 Card added successfully Select Card ****…" at bounding box center [780, 359] width 410 height 1272
click at [806, 610] on input "Payment reference" at bounding box center [780, 614] width 410 height 38
click at [697, 611] on input "Payment reference" at bounding box center [780, 614] width 410 height 38
type input "r"
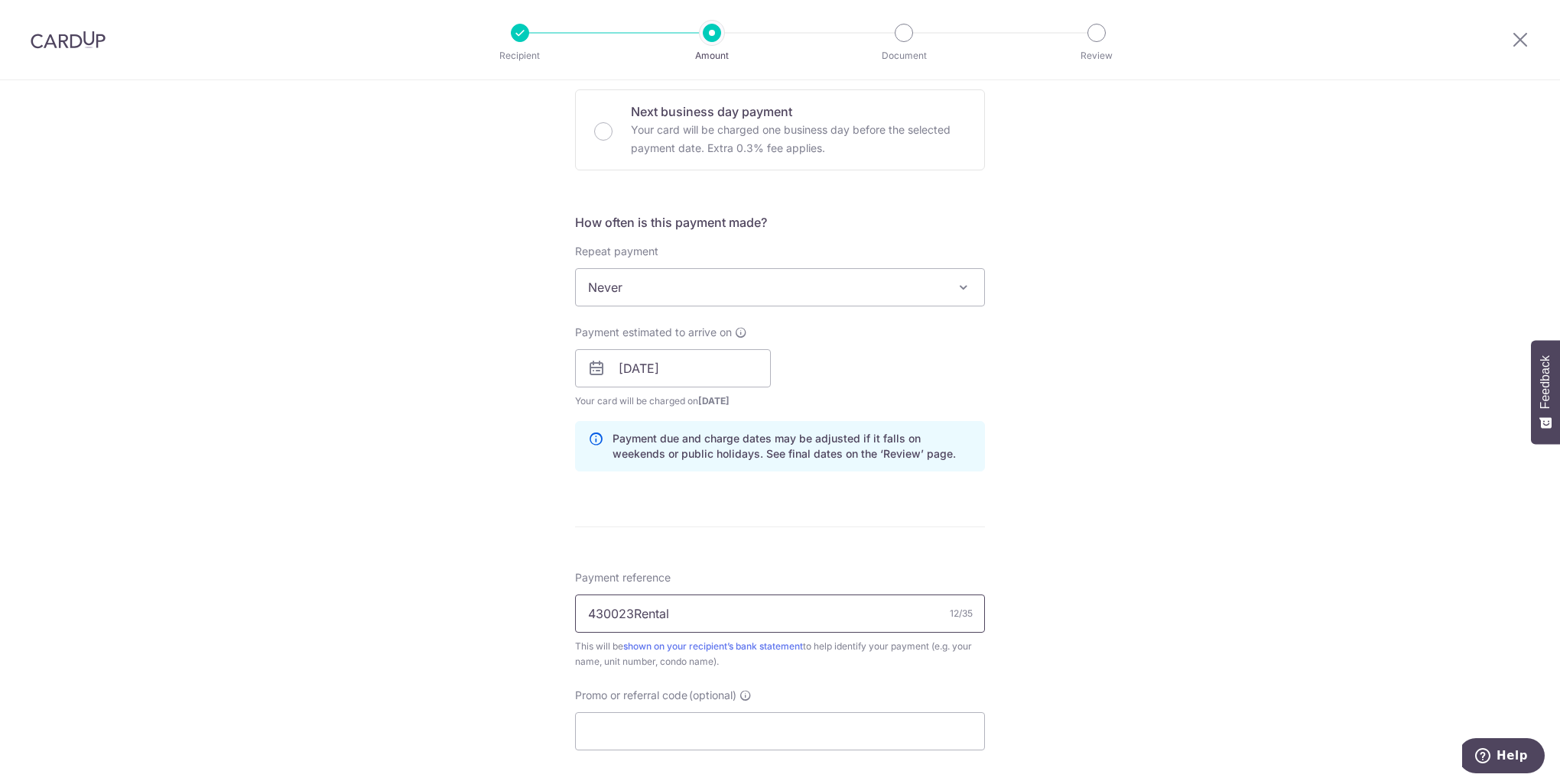
type input "430023Rental"
click at [1043, 593] on div "Tell us more about your payment Enter payment amount SGD 990.00 990.00 Card add…" at bounding box center [780, 344] width 1560 height 1445
click at [755, 725] on input "Promo or referral code (optional)" at bounding box center [780, 731] width 410 height 38
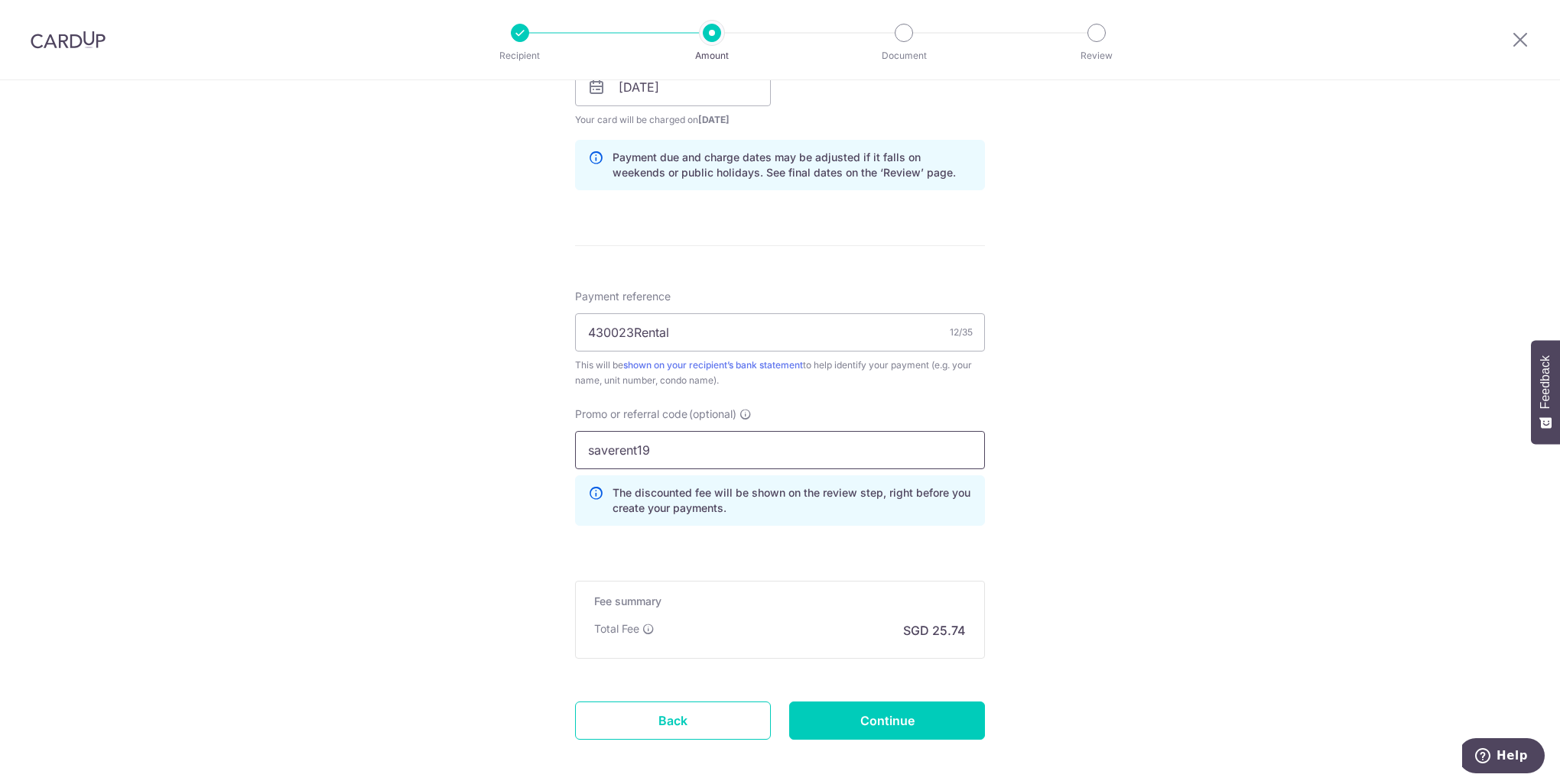
scroll to position [807, 0]
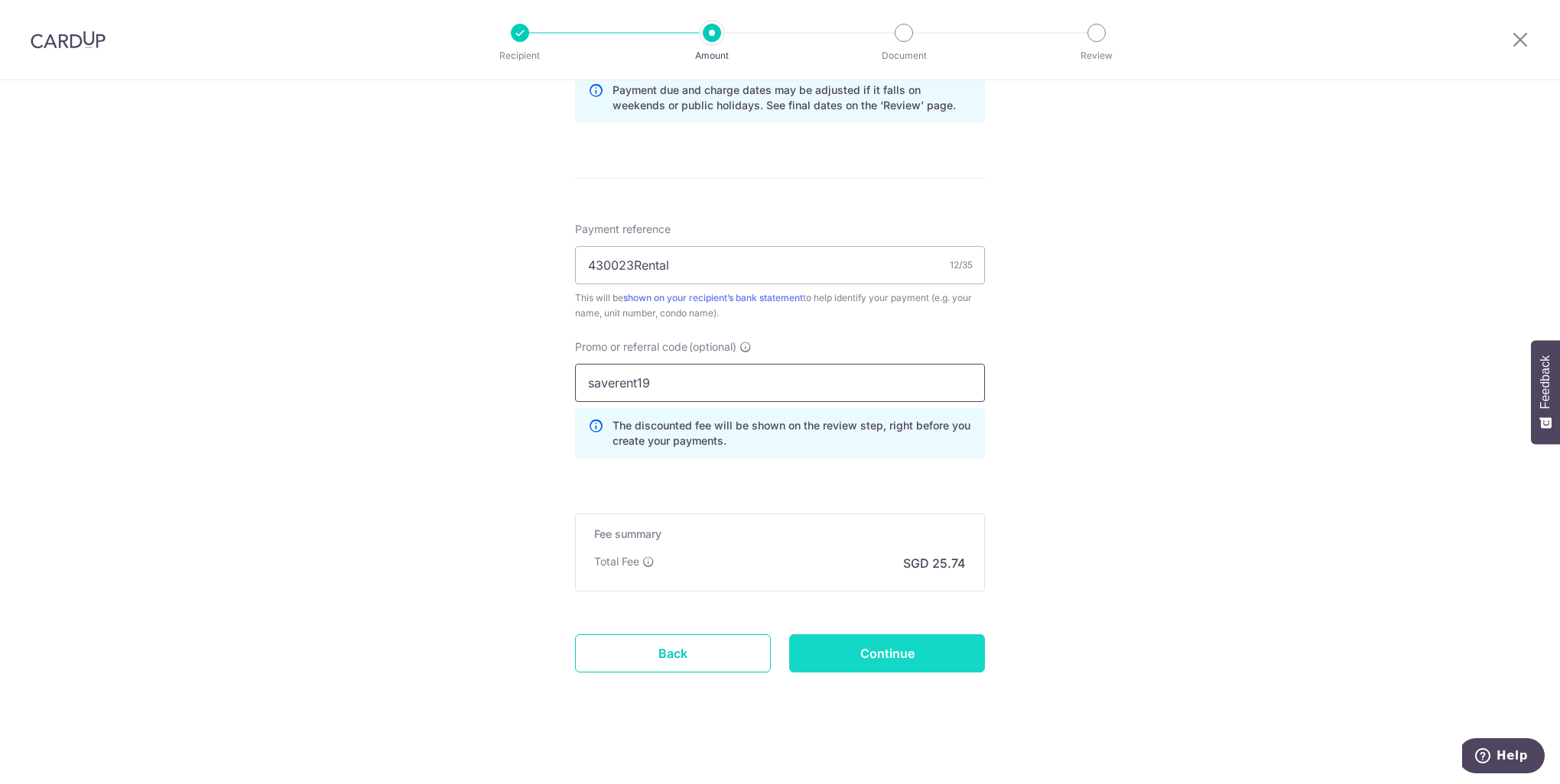
type input "saverent19"
click at [864, 650] on input "Continue" at bounding box center [887, 654] width 196 height 38
type input "Create Schedule"
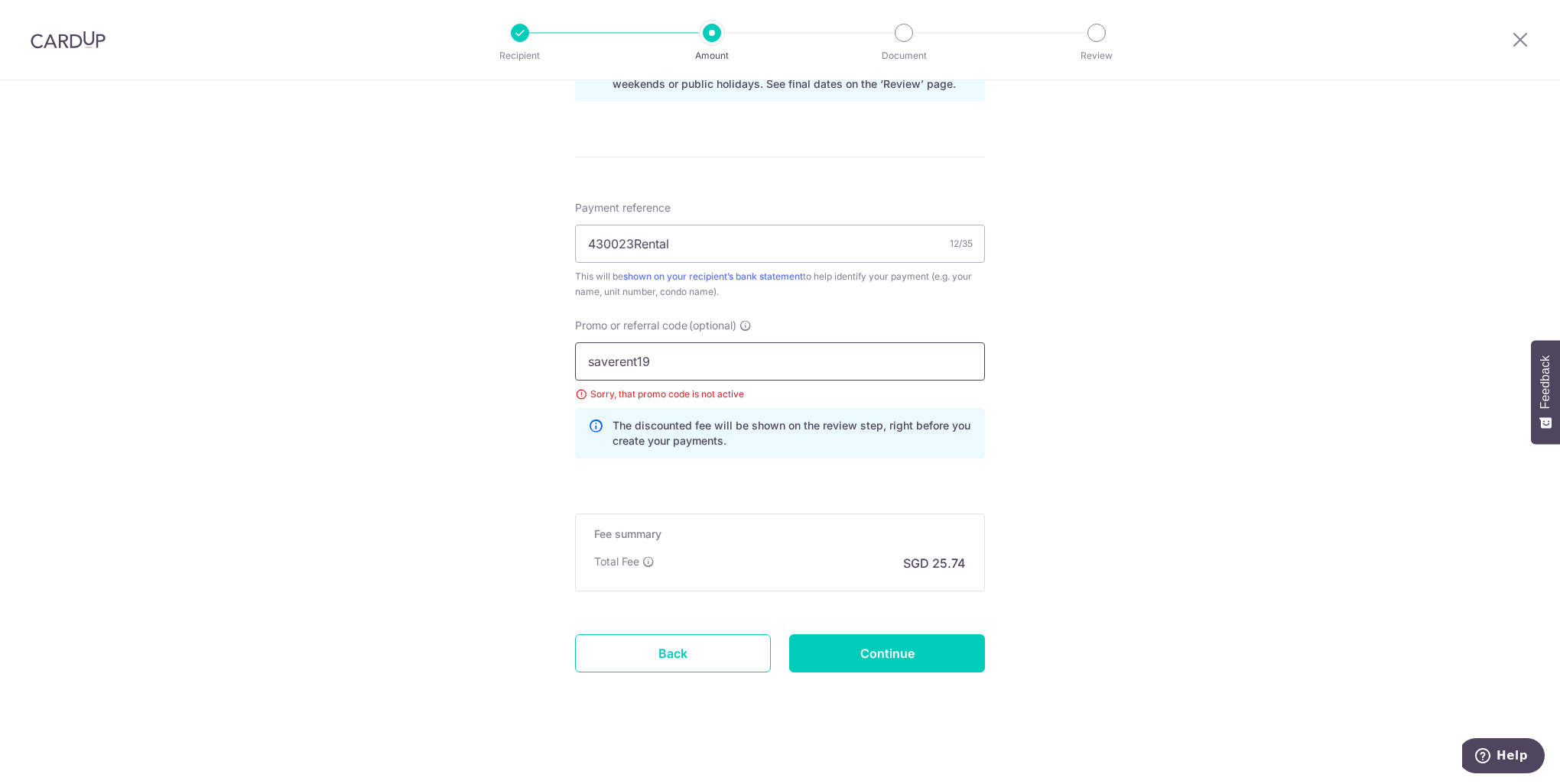
click at [704, 353] on input "saverent19" at bounding box center [780, 361] width 410 height 38
click at [640, 359] on input "saverent19" at bounding box center [780, 361] width 410 height 38
type input "saverent179"
click at [876, 654] on input "Continue" at bounding box center [887, 654] width 196 height 38
type input "Update Schedule"
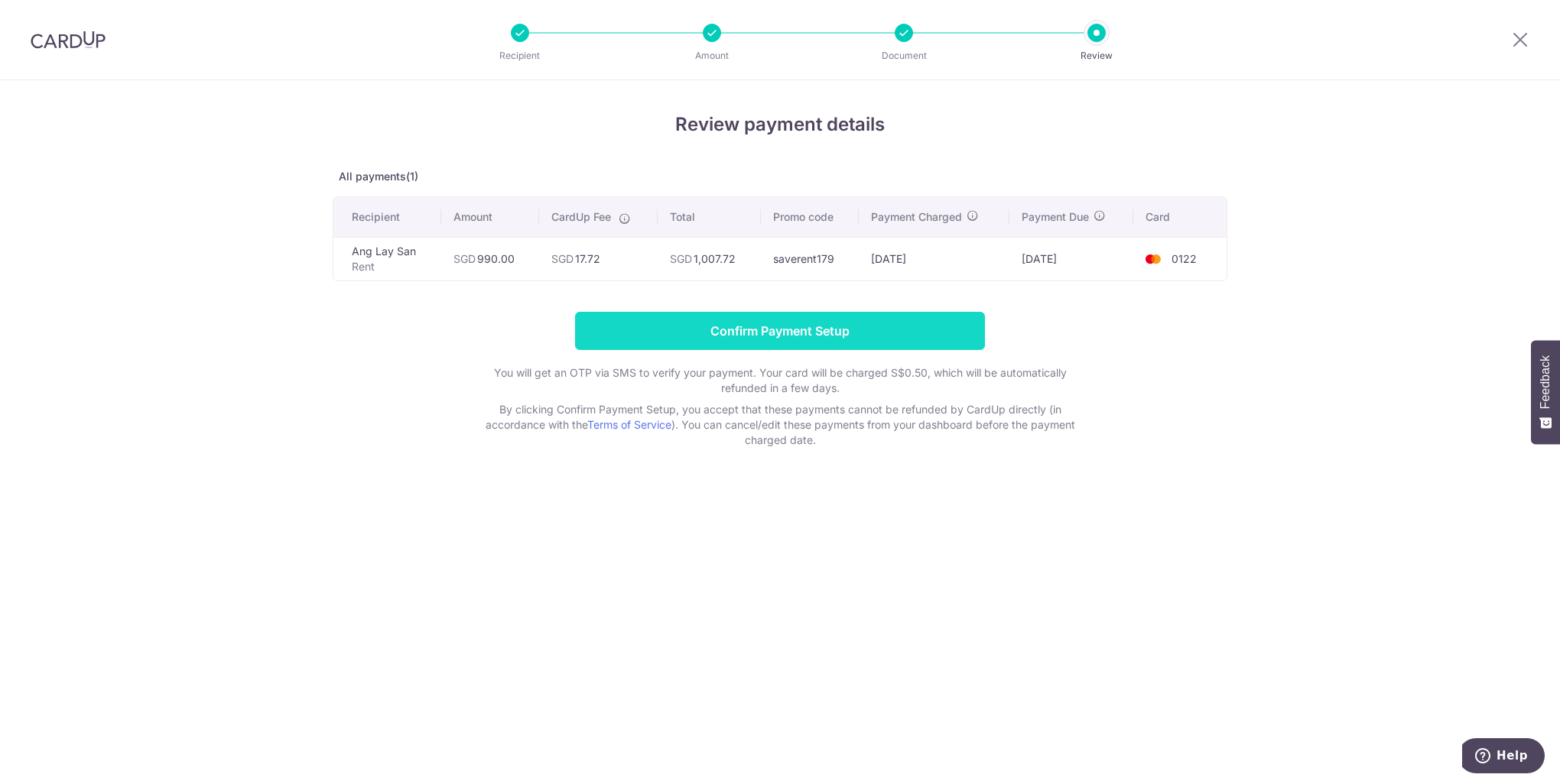
click at [760, 331] on input "Confirm Payment Setup" at bounding box center [780, 331] width 410 height 38
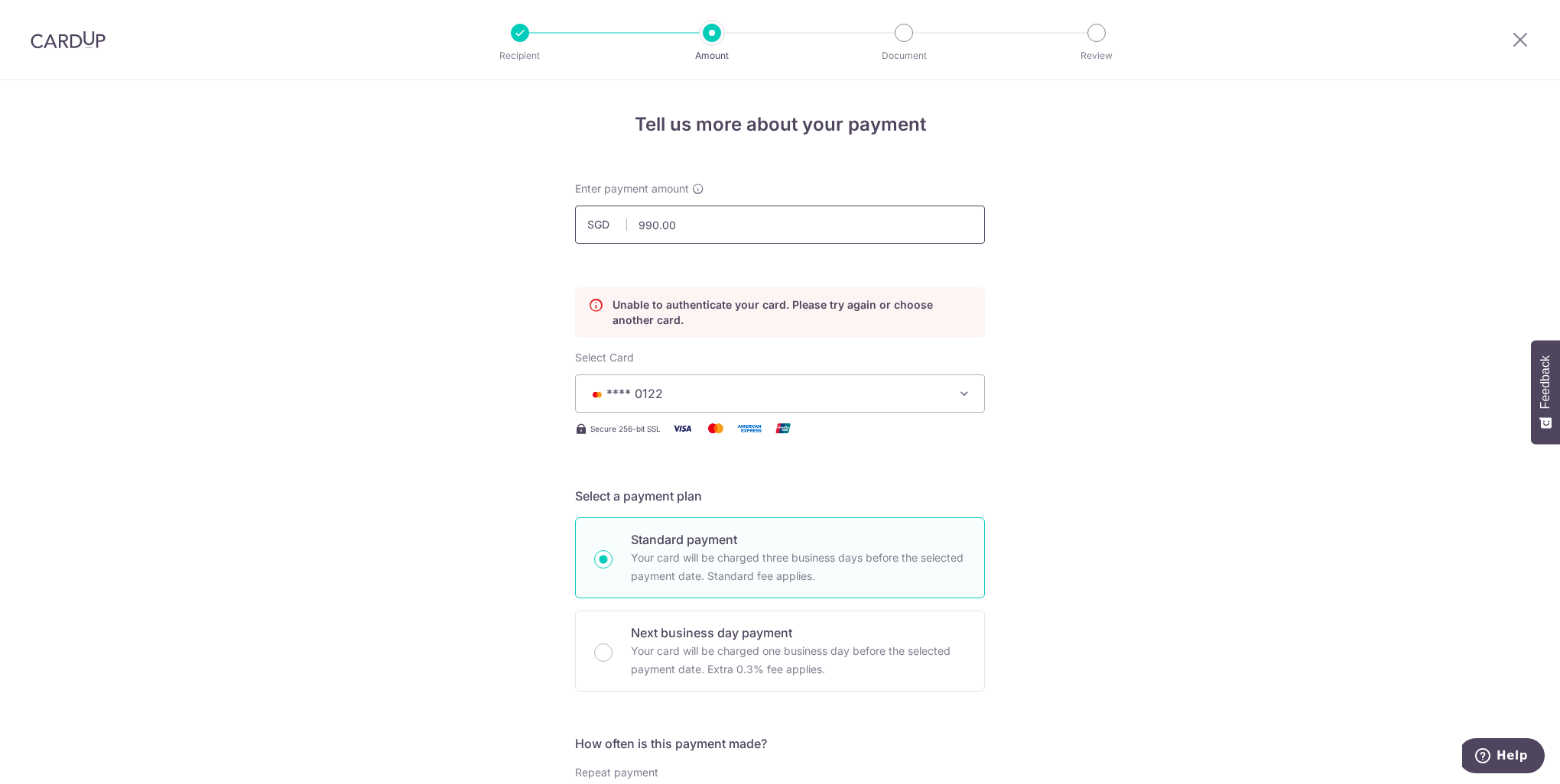
click at [668, 219] on input "990.00" at bounding box center [780, 225] width 410 height 38
drag, startPoint x: 672, startPoint y: 220, endPoint x: 603, endPoint y: 216, distance: 69.1
click at [603, 216] on input "990.00" at bounding box center [780, 225] width 410 height 38
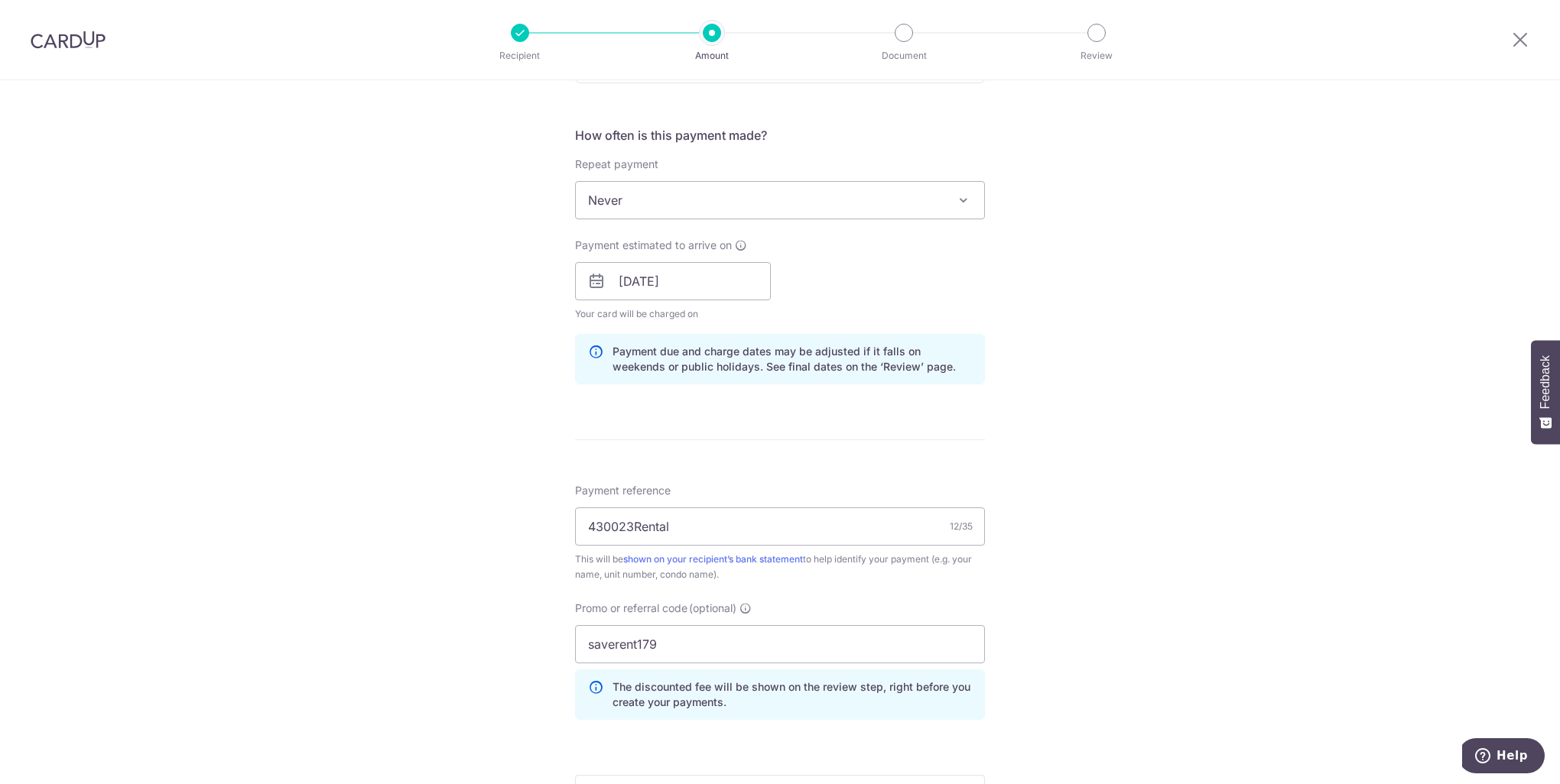
scroll to position [611, 0]
click at [756, 203] on span "Never" at bounding box center [780, 197] width 409 height 37
type input "980.00"
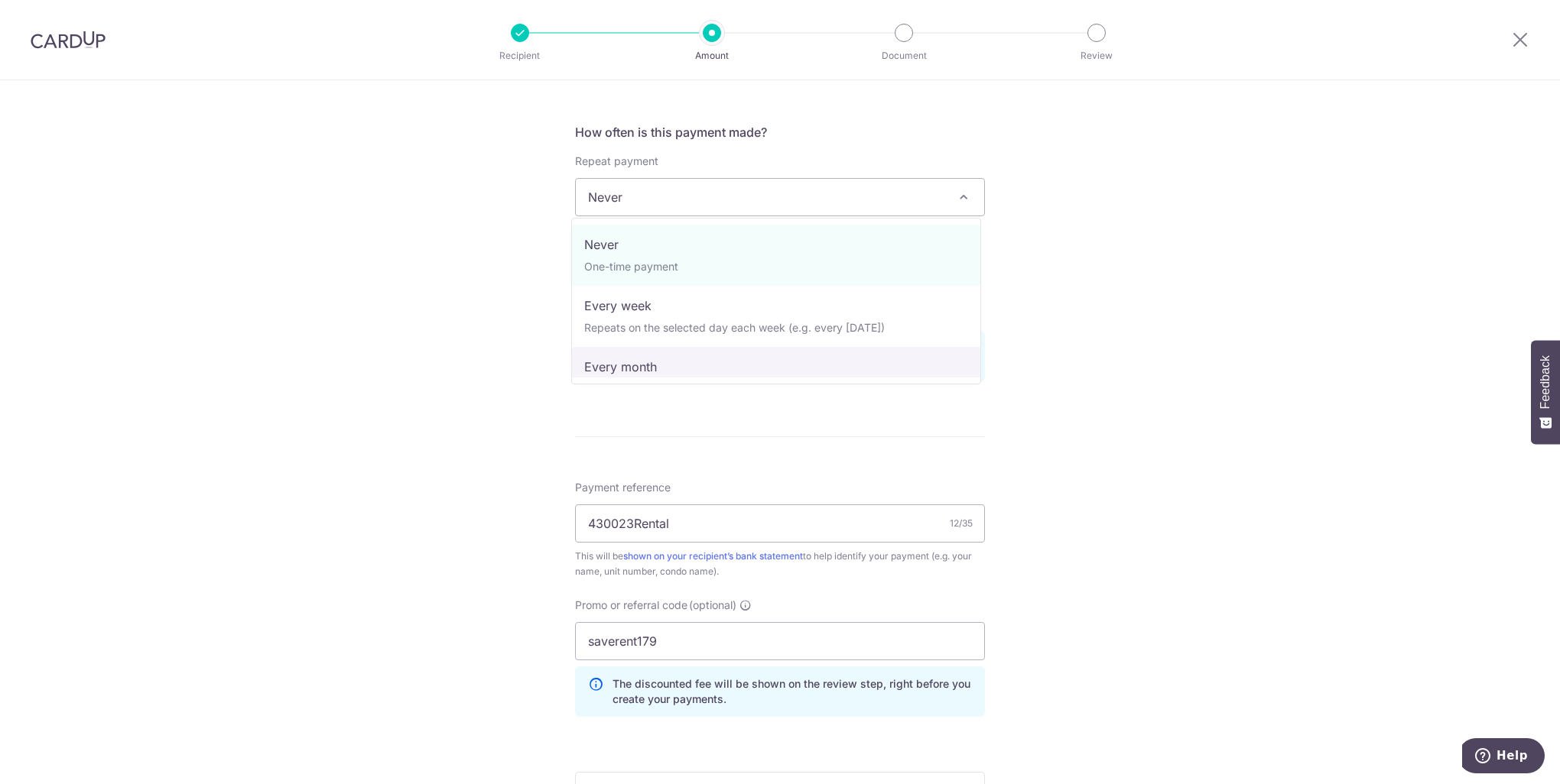
select select "3"
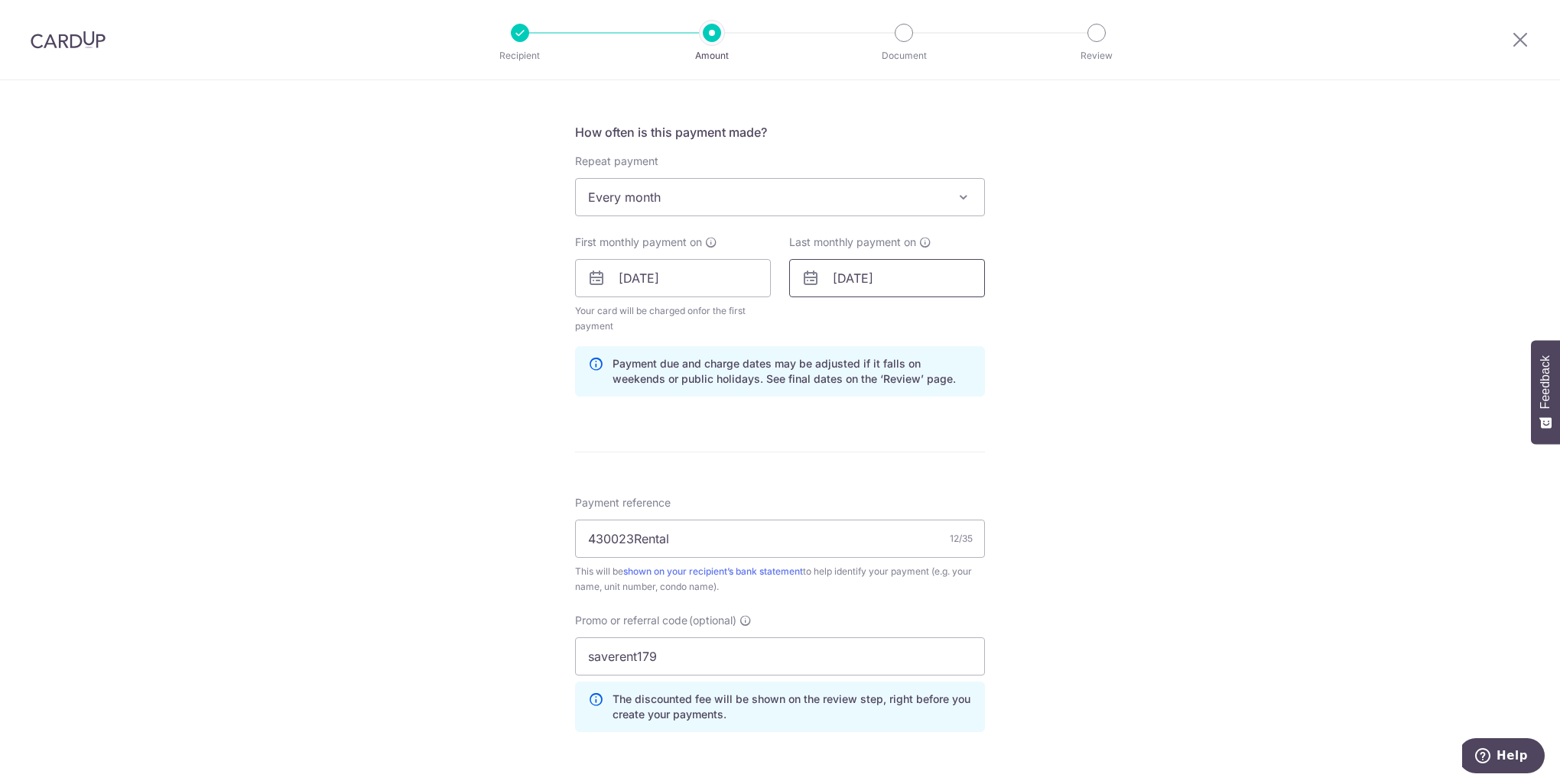
click at [894, 285] on input "31/08/2026" at bounding box center [887, 278] width 196 height 38
click at [887, 317] on select "Jan Feb Mar Apr May Jun Jul Aug Sep Oct Nov Dec" at bounding box center [876, 319] width 41 height 12
click at [960, 320] on select "2025 2026 2027 2028 2029 2030 2031 2032 2033 2034 2035" at bounding box center [947, 319] width 41 height 12
click at [883, 318] on select "Sep Oct Nov Dec" at bounding box center [876, 319] width 41 height 12
click at [1127, 284] on div "Tell us more about your payment Enter payment amount SGD 980.00 980.00 Unable t…" at bounding box center [780, 265] width 1560 height 1592
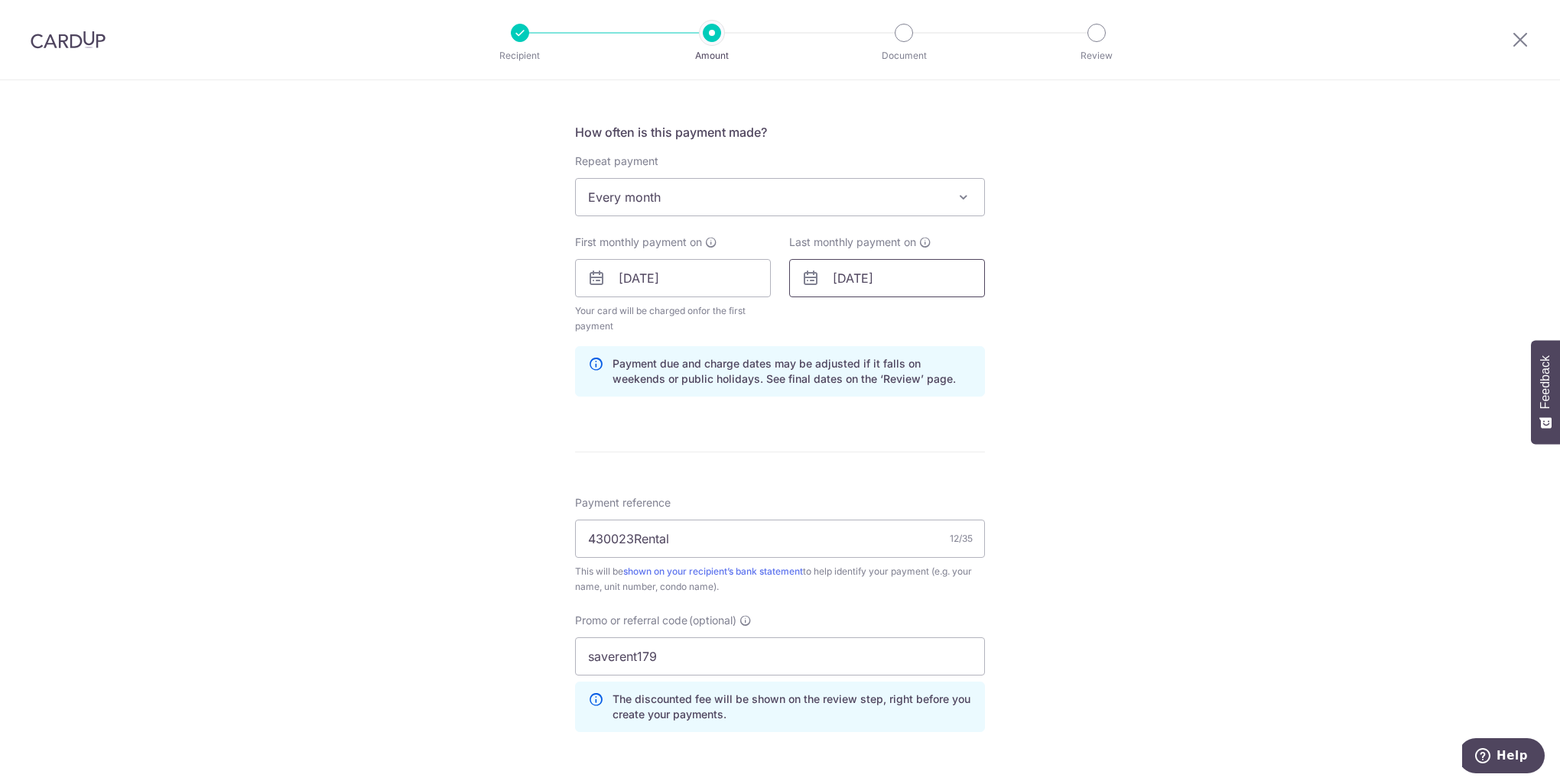
click at [864, 279] on input "31/08/2026" at bounding box center [887, 278] width 196 height 38
click at [882, 321] on select "Jan Feb Mar Apr May Jun Jul Aug Sep Oct Nov Dec" at bounding box center [876, 319] width 41 height 12
click at [953, 318] on select "2025 2026 2027 2028 2029 2030 2031 2032 2033 2034 2035" at bounding box center [947, 319] width 41 height 12
click at [887, 319] on select "Sep Oct Nov Dec" at bounding box center [876, 319] width 41 height 12
click at [908, 512] on link "31" at bounding box center [912, 509] width 25 height 25
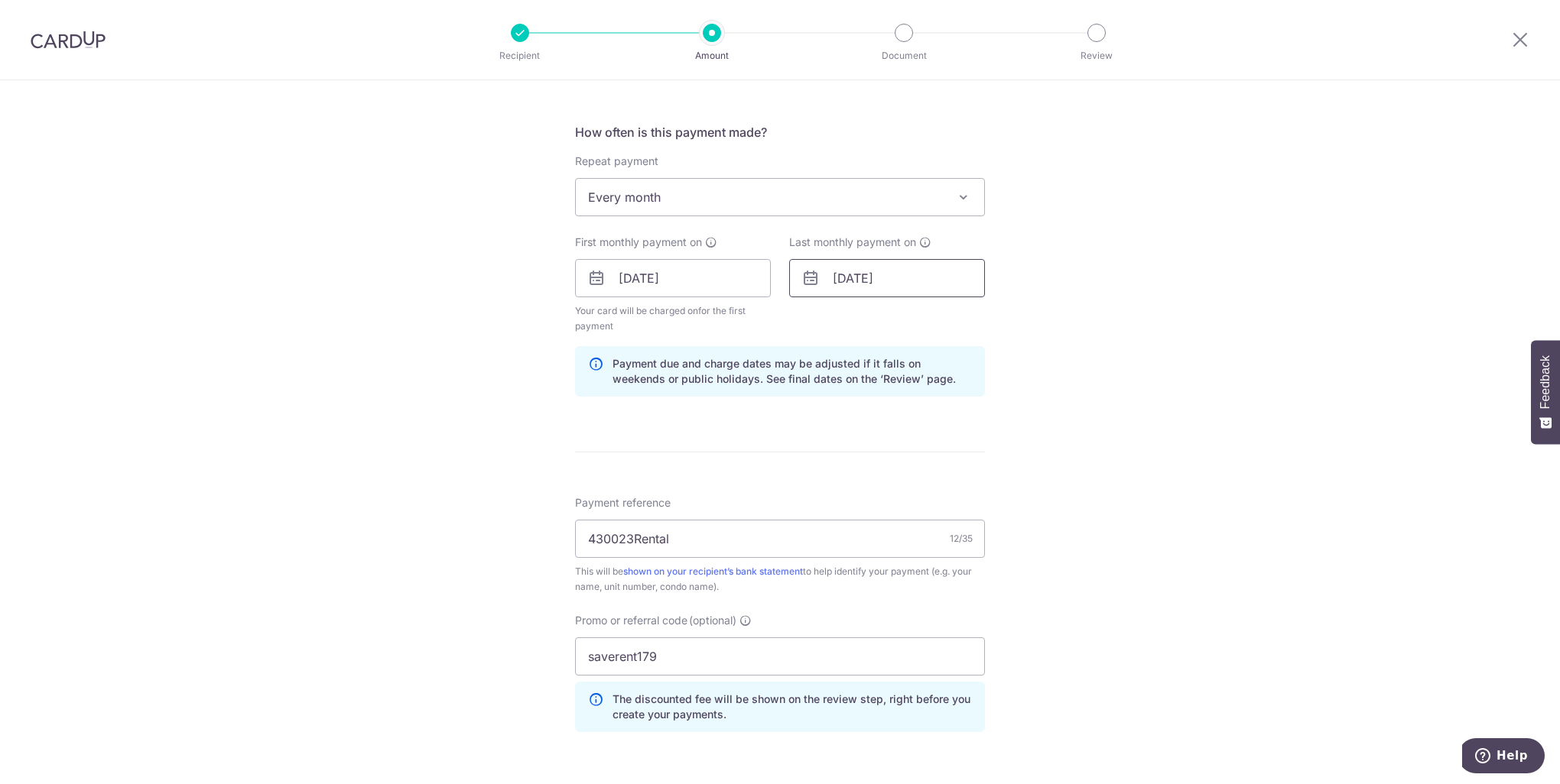
click at [855, 271] on input "31/12/2025" at bounding box center [887, 278] width 196 height 38
click at [963, 313] on select "2025 2026 2027 2028 2029 2030 2031 2032 2033 2034 2035" at bounding box center [947, 319] width 41 height 12
click at [881, 323] on select "Jan Feb Mar Apr May Jun Jul Aug Sep Oct Nov Dec" at bounding box center [876, 319] width 41 height 12
click at [997, 508] on link "31" at bounding box center [1003, 509] width 25 height 25
type input "[DATE]"
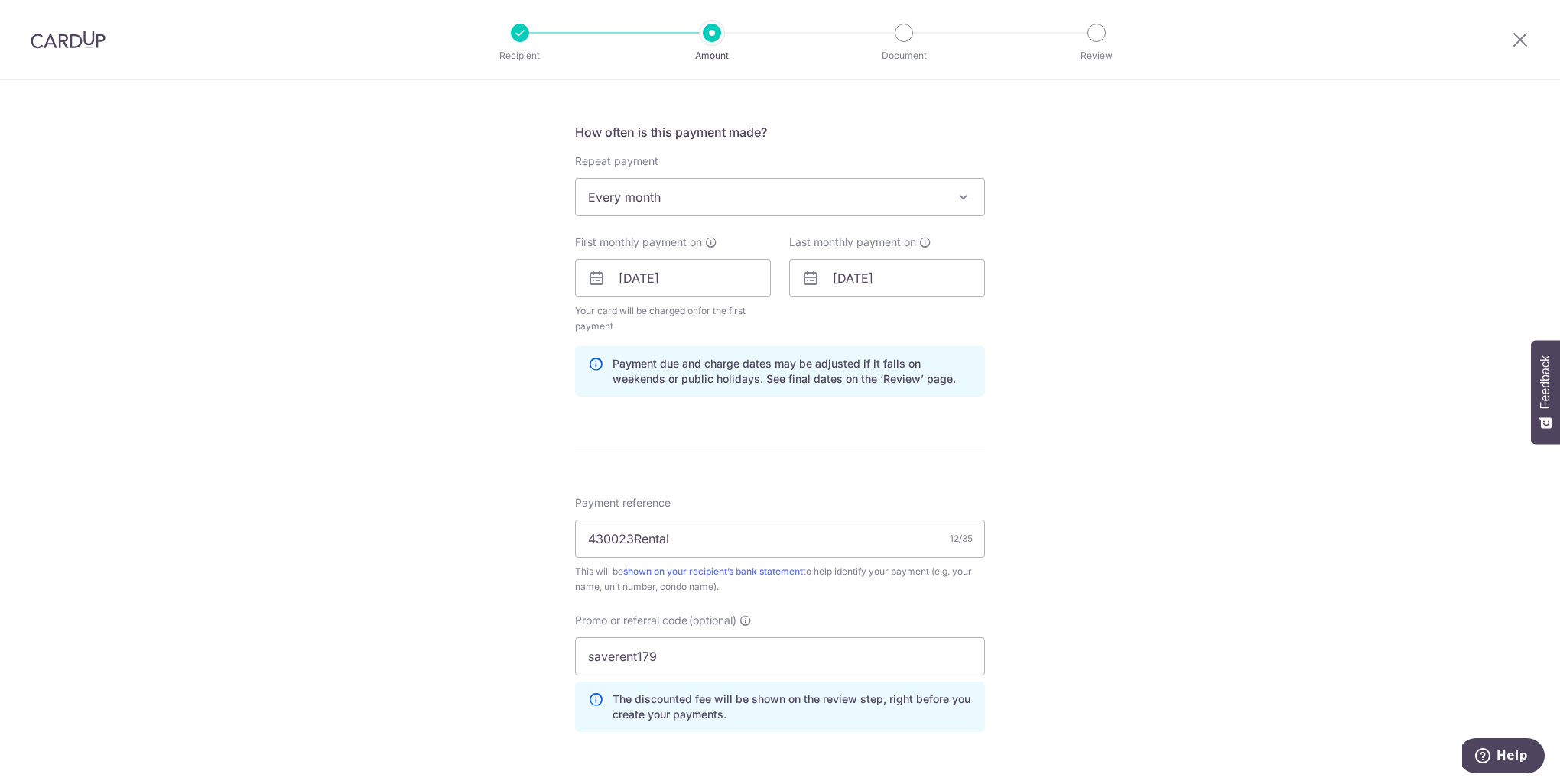
click at [1051, 374] on div "Tell us more about your payment Enter payment amount SGD 980.00 980.00 Unable t…" at bounding box center [780, 265] width 1560 height 1592
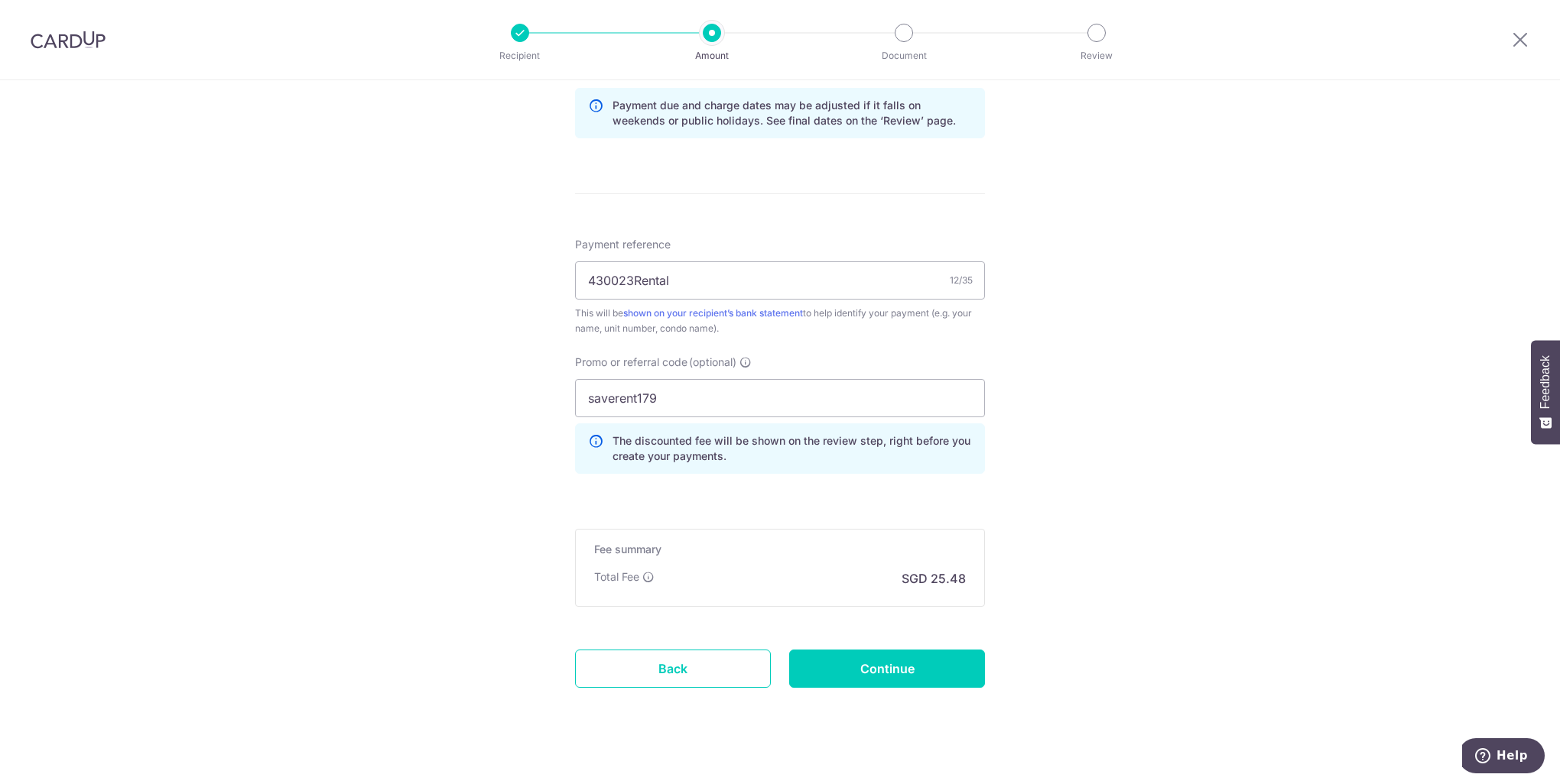
scroll to position [885, 0]
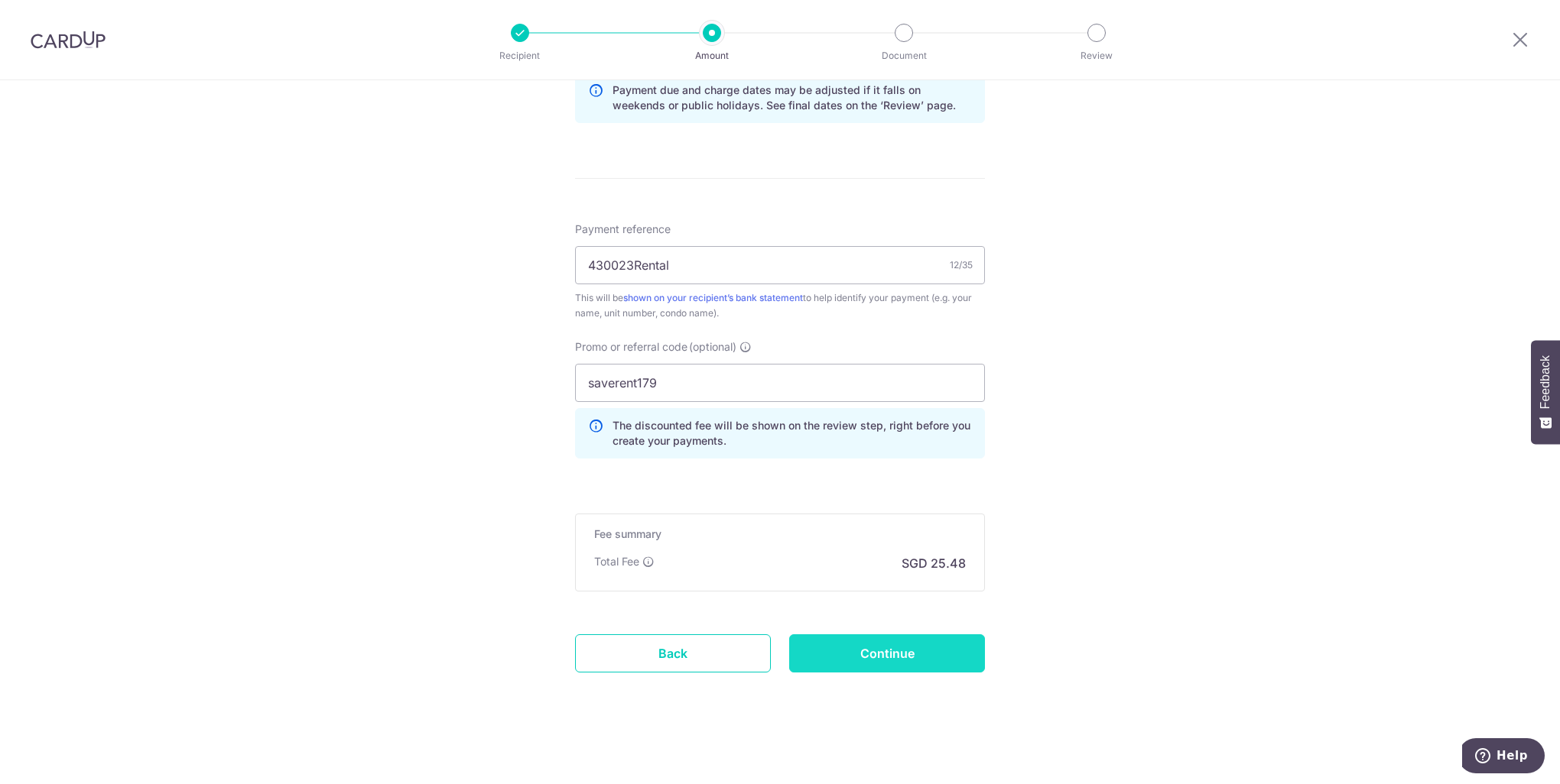
click at [920, 656] on input "Continue" at bounding box center [887, 654] width 196 height 38
type input "Update Schedule"
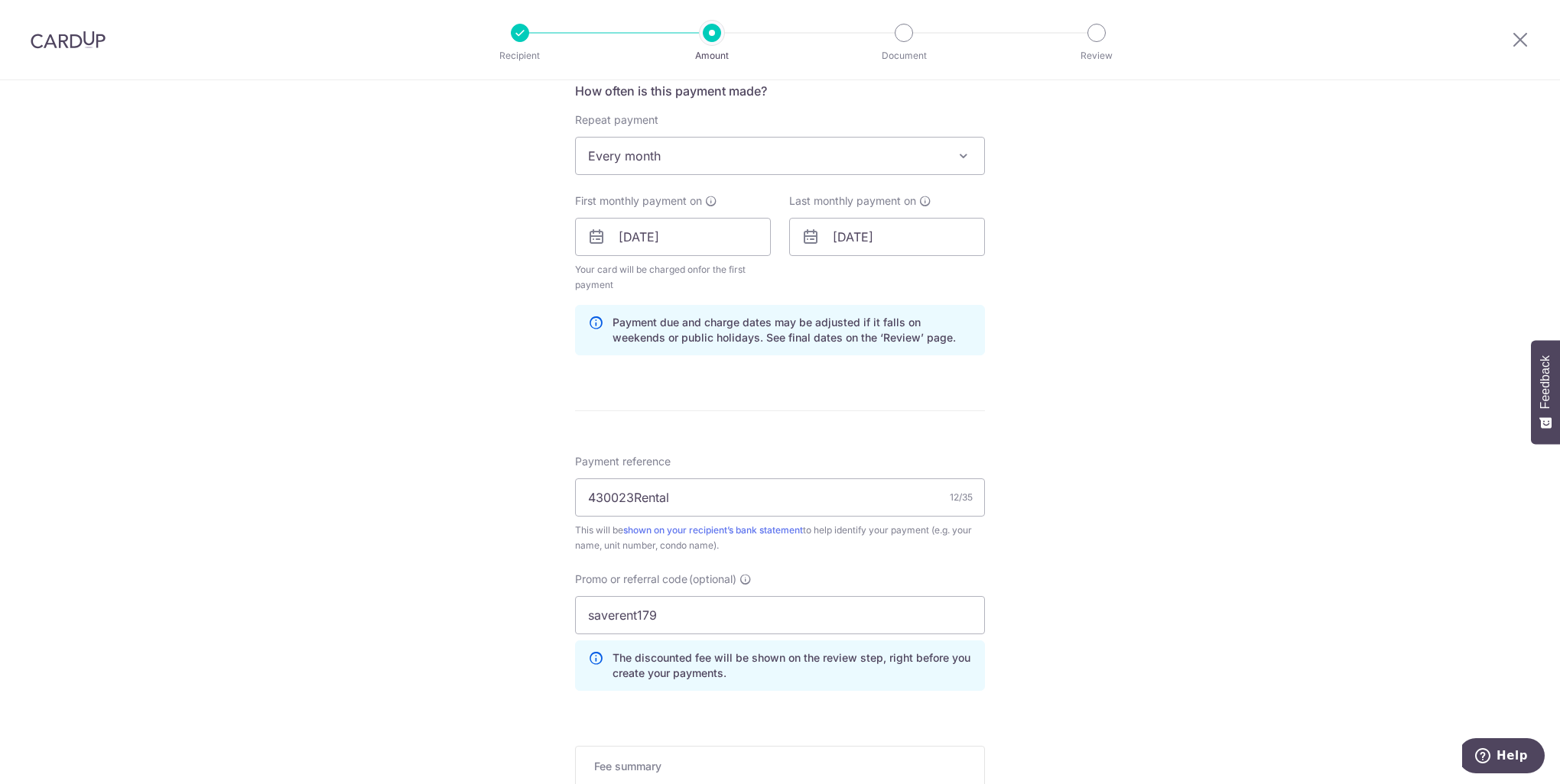
scroll to position [427, 0]
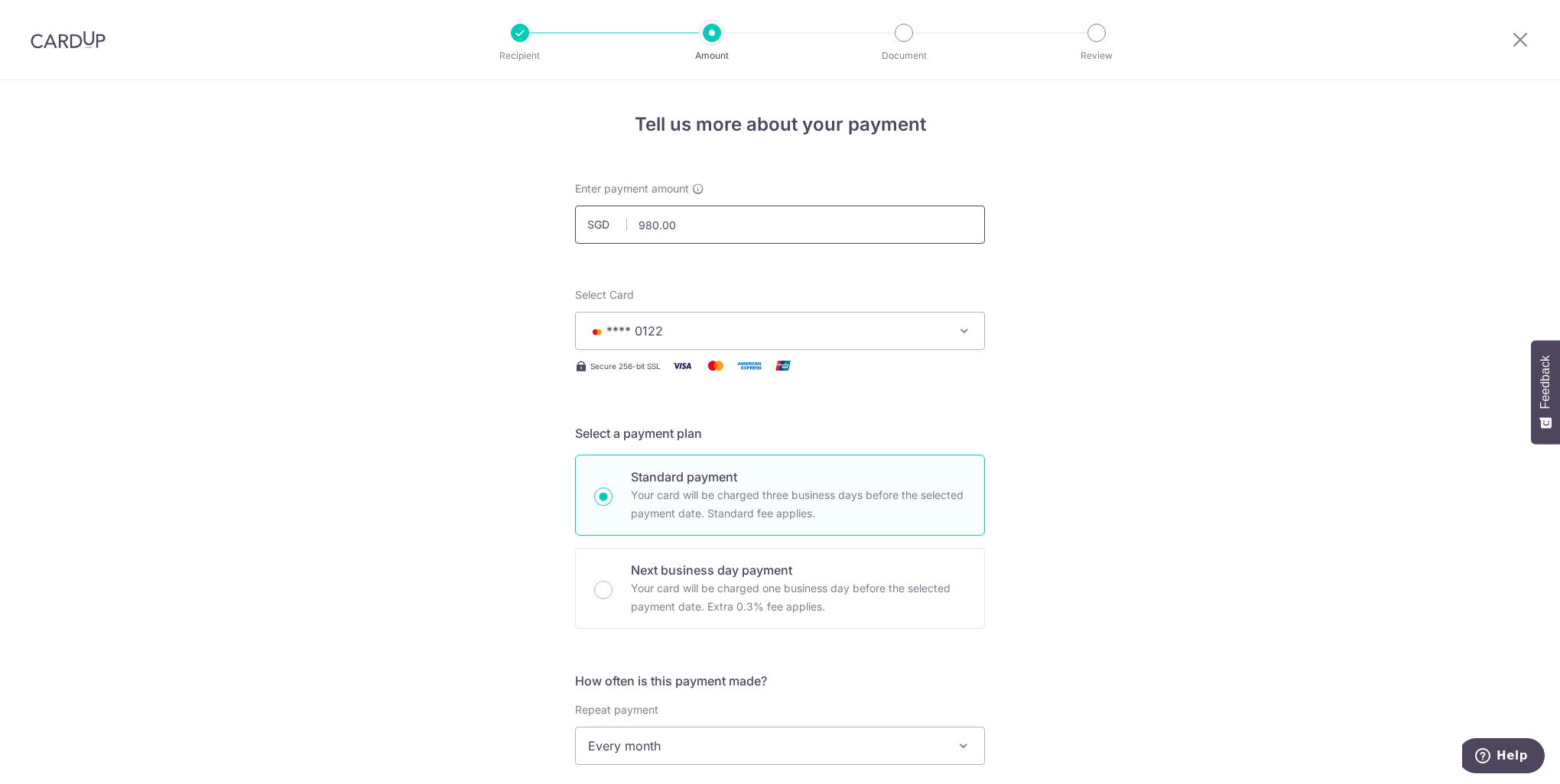
drag, startPoint x: 624, startPoint y: 224, endPoint x: 687, endPoint y: 231, distance: 63.4
click at [687, 231] on input "980.00" at bounding box center [780, 225] width 410 height 38
type input "990.00"
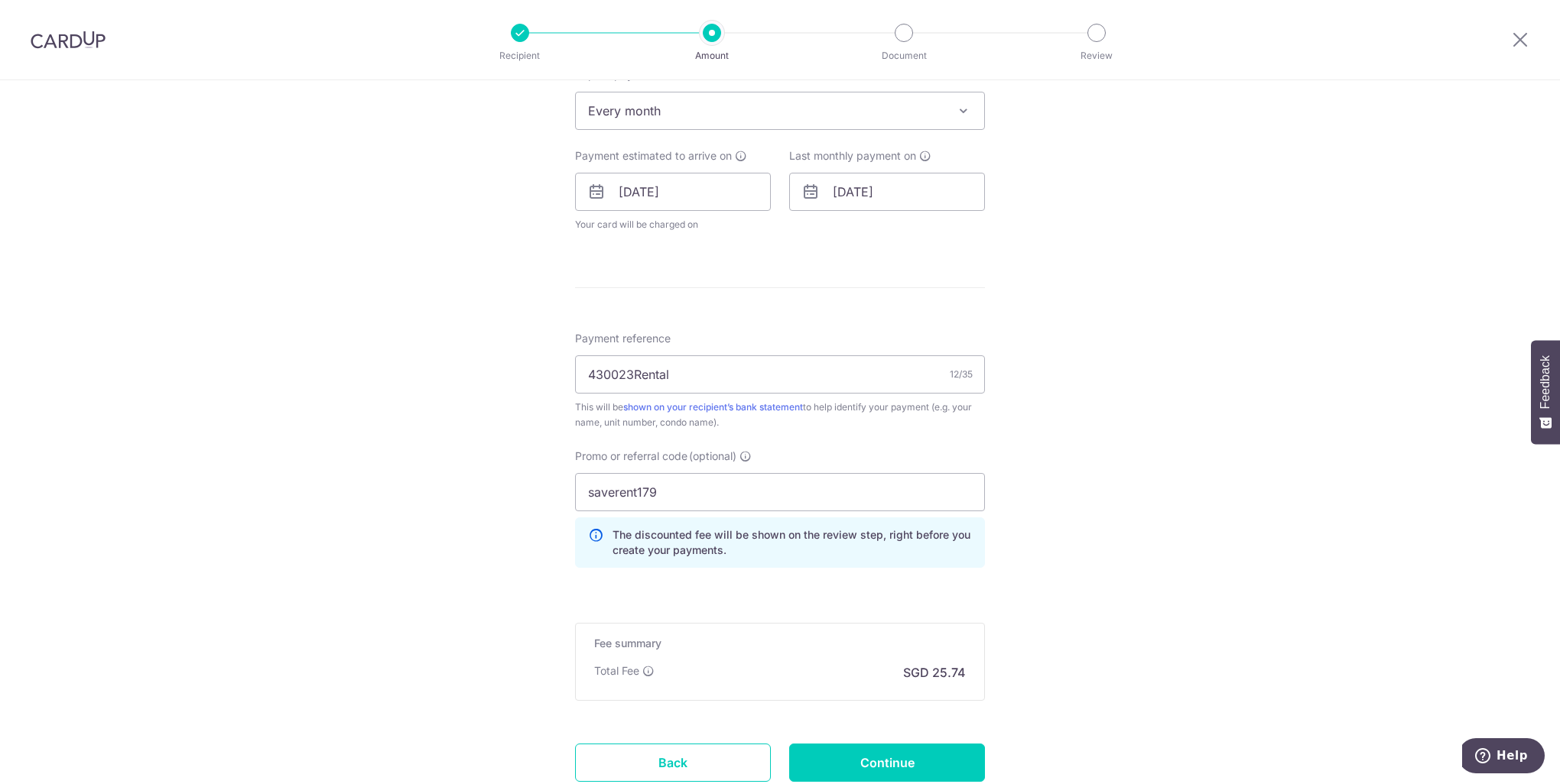
scroll to position [745, 0]
